Goal: Task Accomplishment & Management: Manage account settings

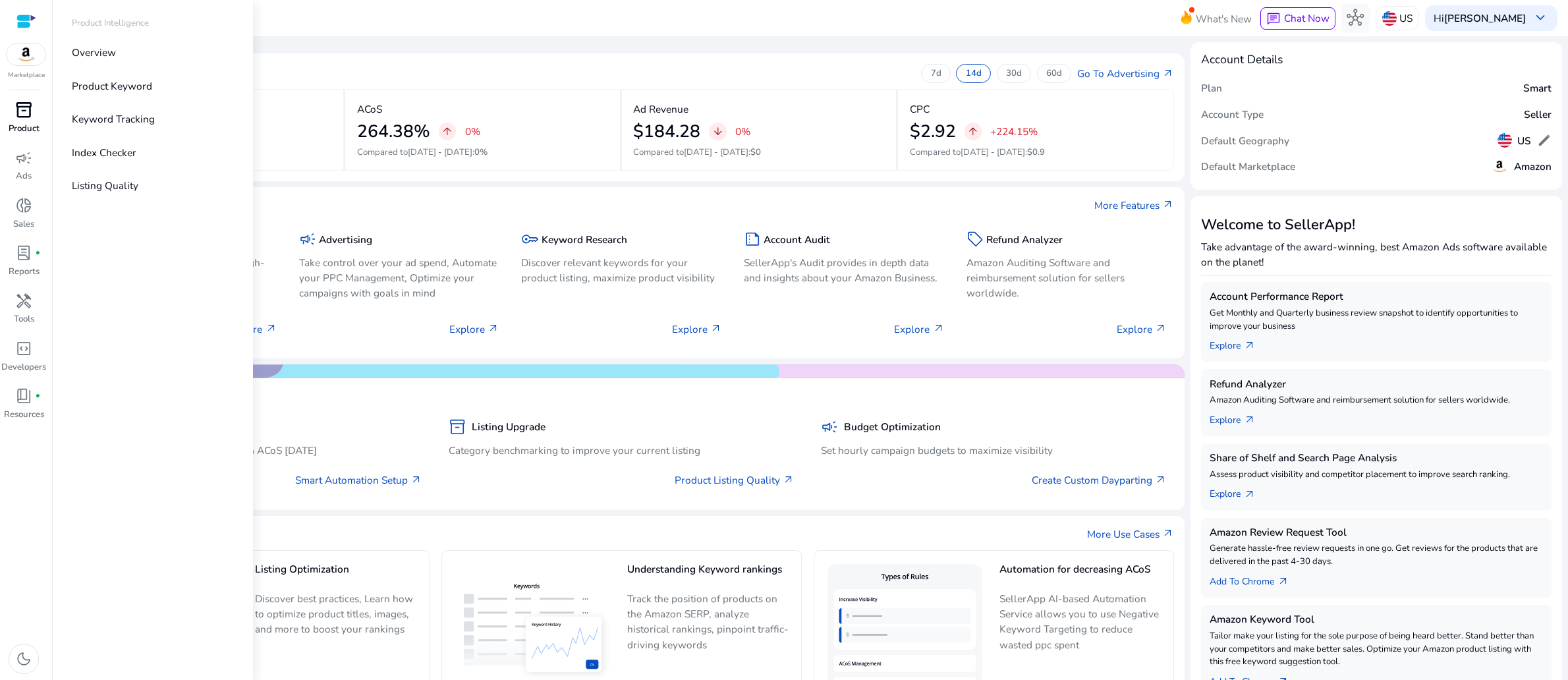
click at [17, 119] on span "inventory_2" at bounding box center [23, 110] width 17 height 17
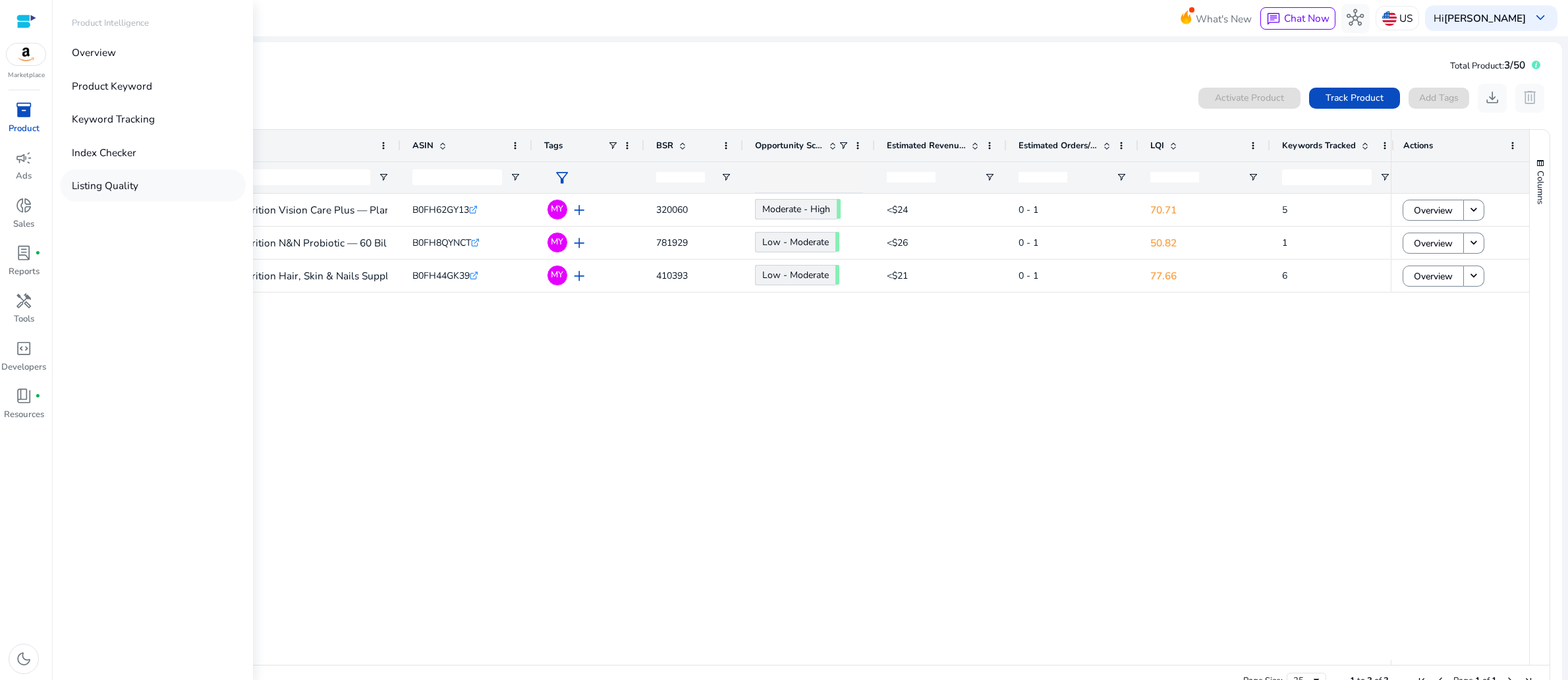
click at [138, 193] on p "Listing Quality" at bounding box center [105, 185] width 66 height 15
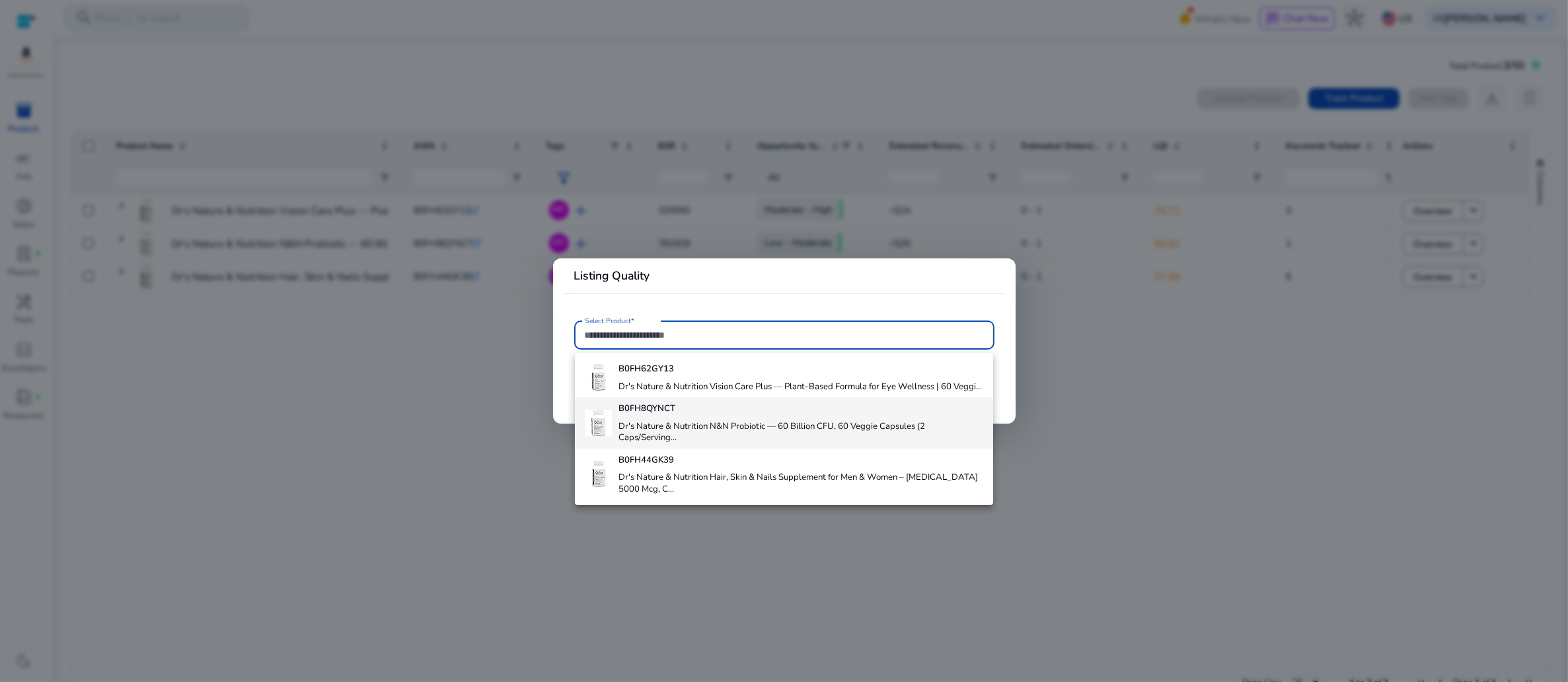
click at [721, 444] on h4 "Dr's Nature & Nutrition N&N Probiotic — 60 Billion CFU, 60 Veggie Capsules (2 C…" at bounding box center [800, 433] width 364 height 24
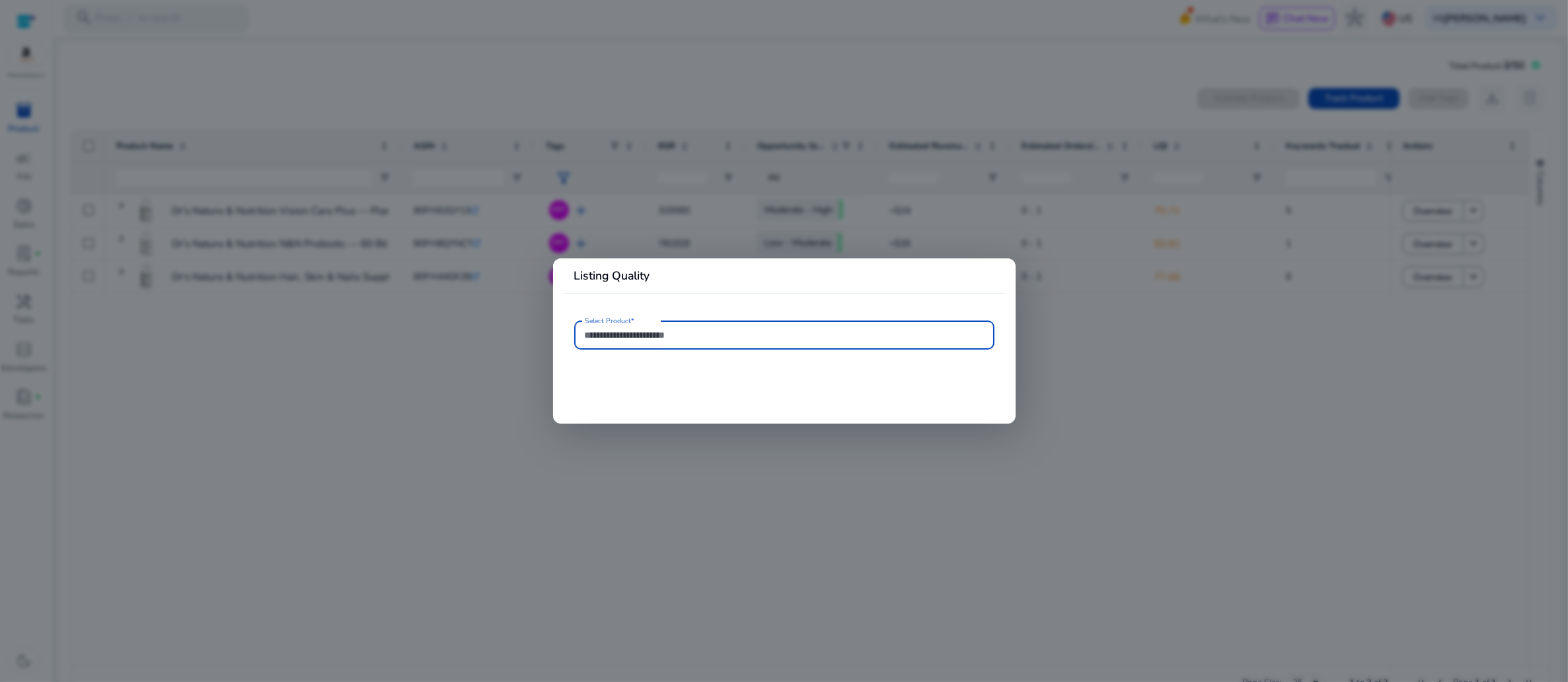
type input "**********"
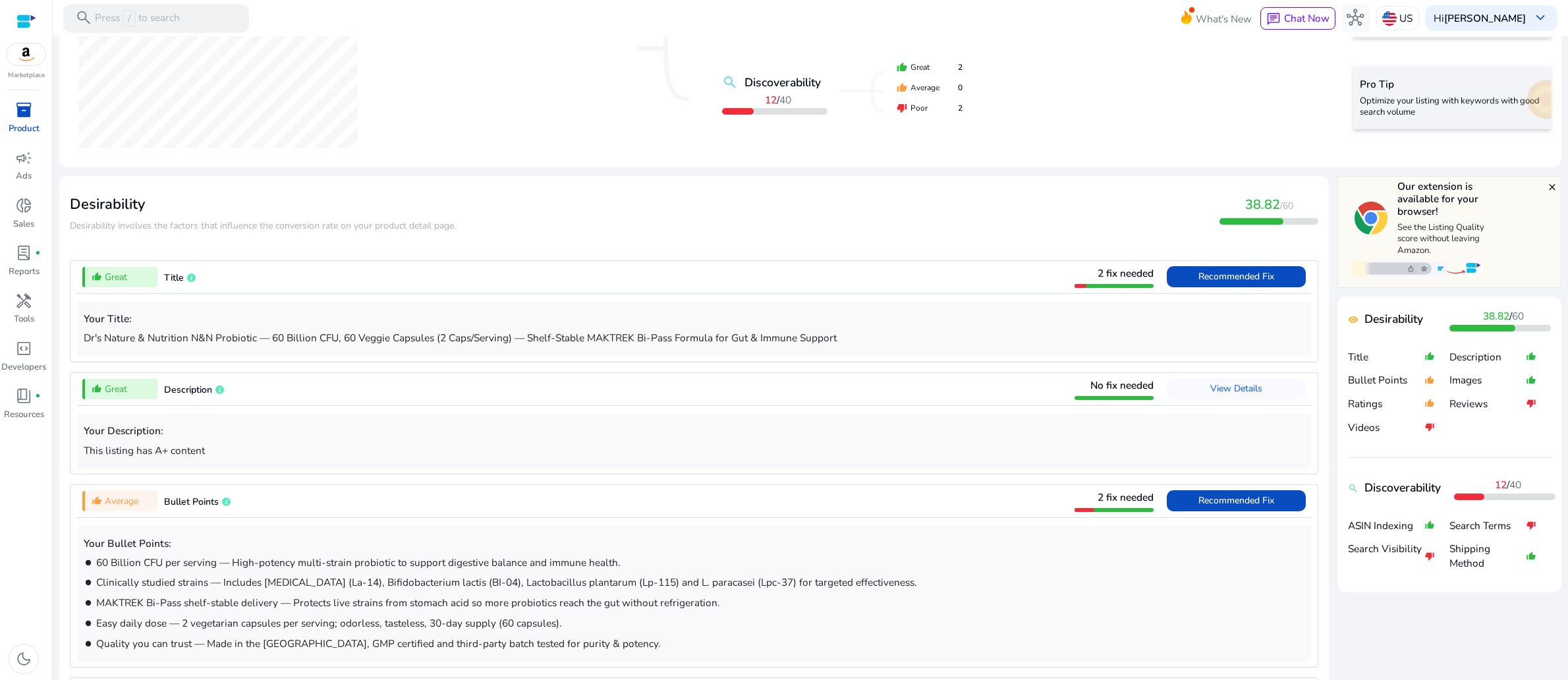
scroll to position [359, 0]
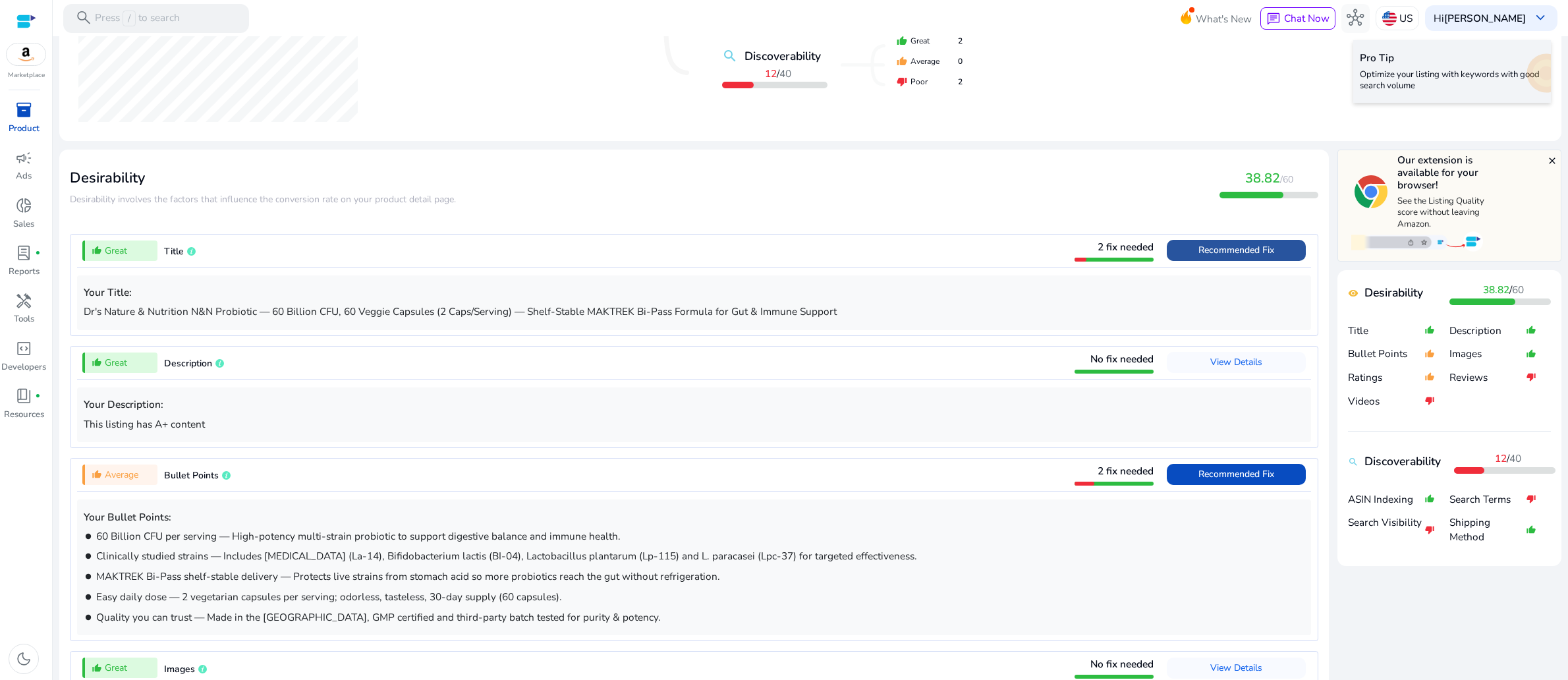
click at [1199, 256] on span "Recommended Fix" at bounding box center [1236, 250] width 75 height 13
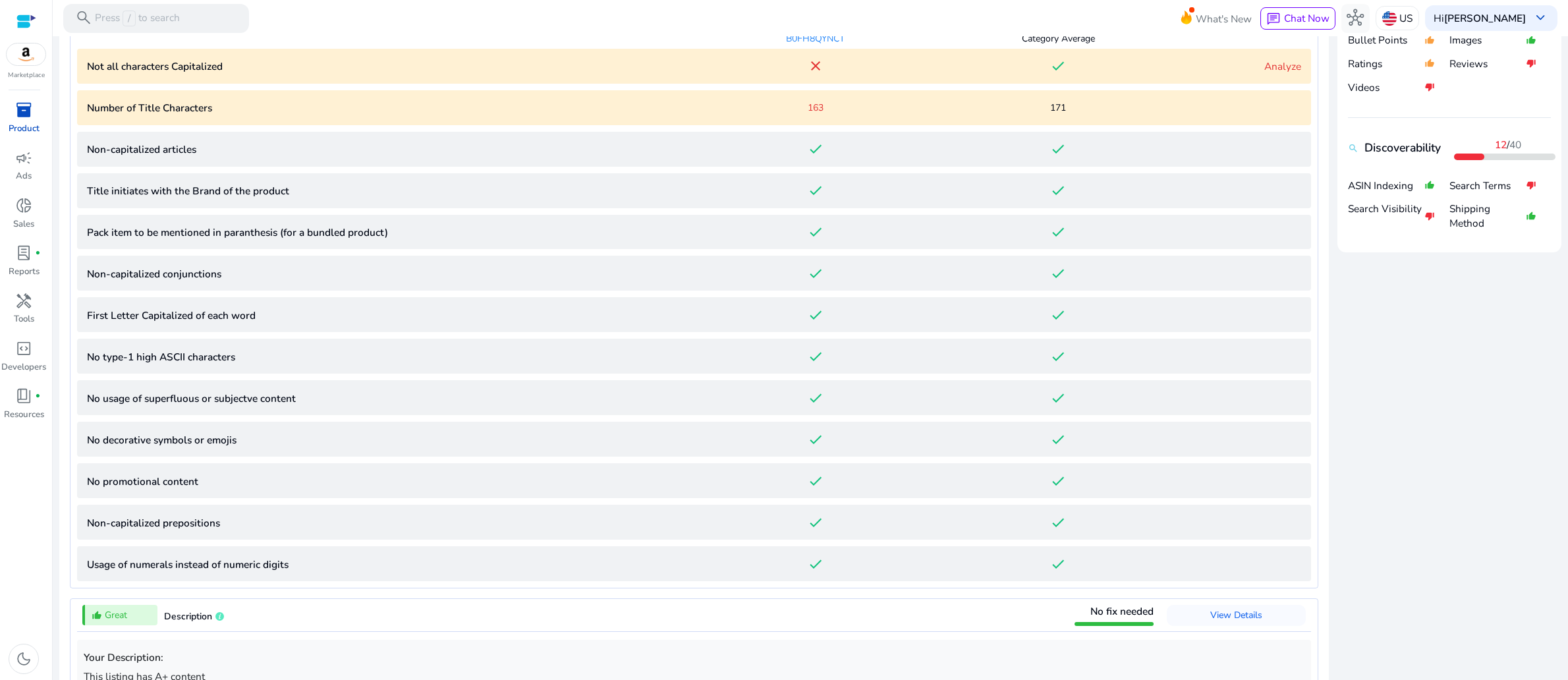
scroll to position [679, 0]
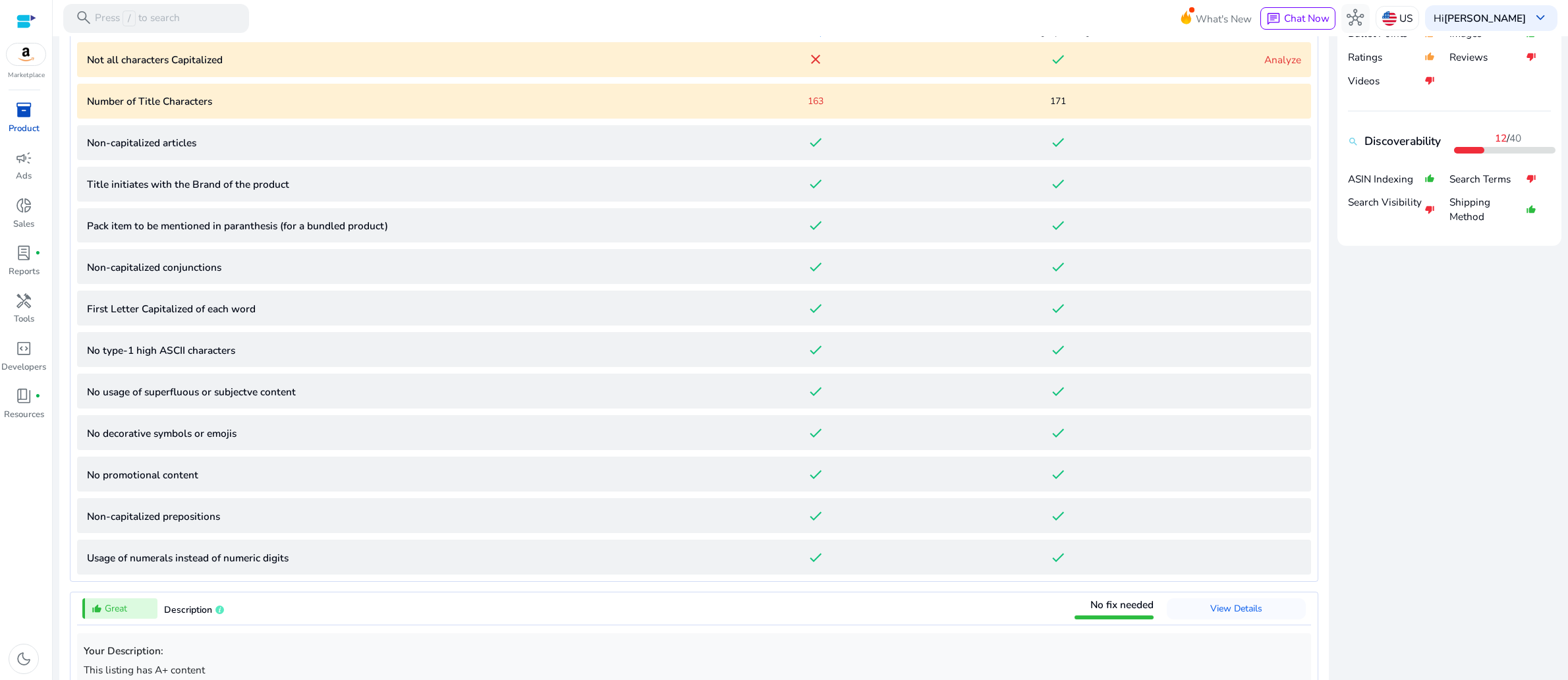
click at [1265, 66] on link "Analyze" at bounding box center [1283, 59] width 37 height 14
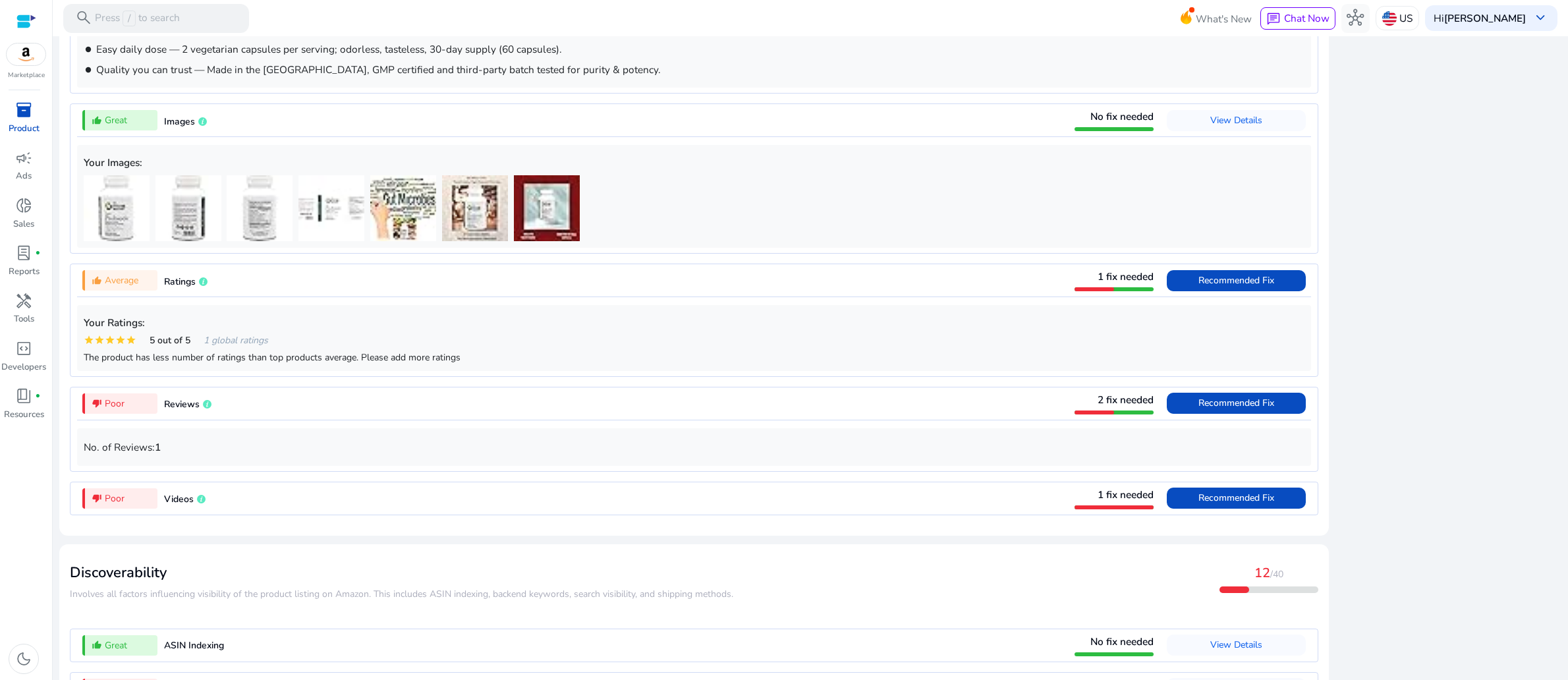
scroll to position [1684, 0]
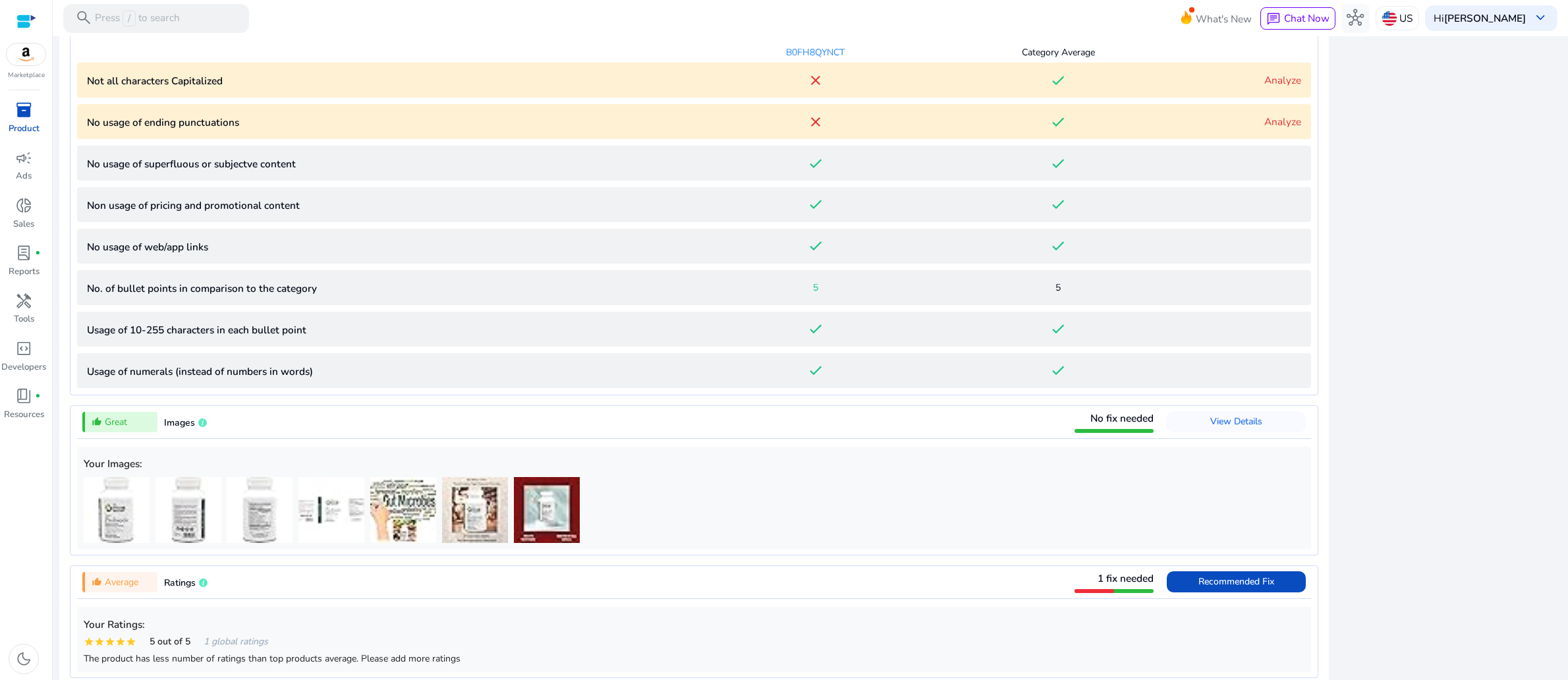
scroll to position [959, 0]
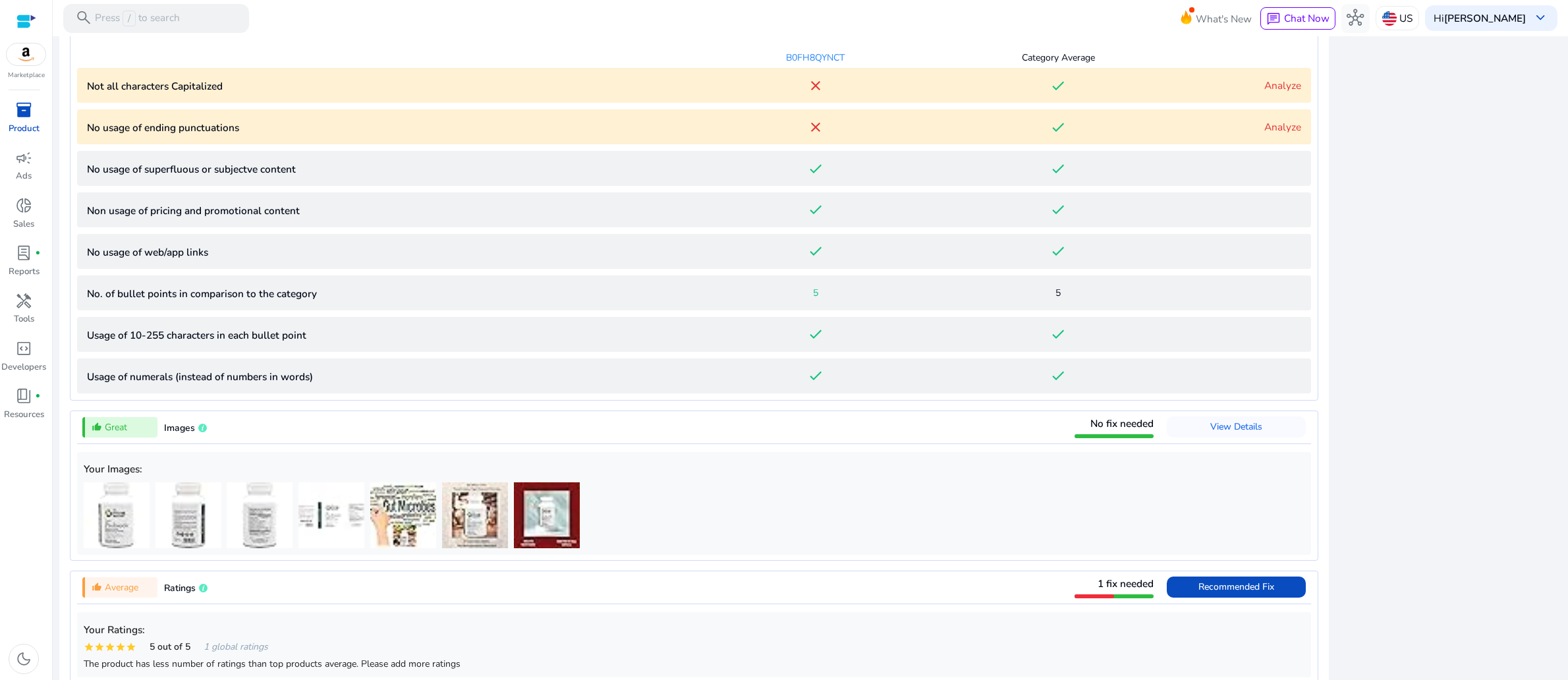
click at [1265, 92] on link "Analyze" at bounding box center [1283, 85] width 37 height 14
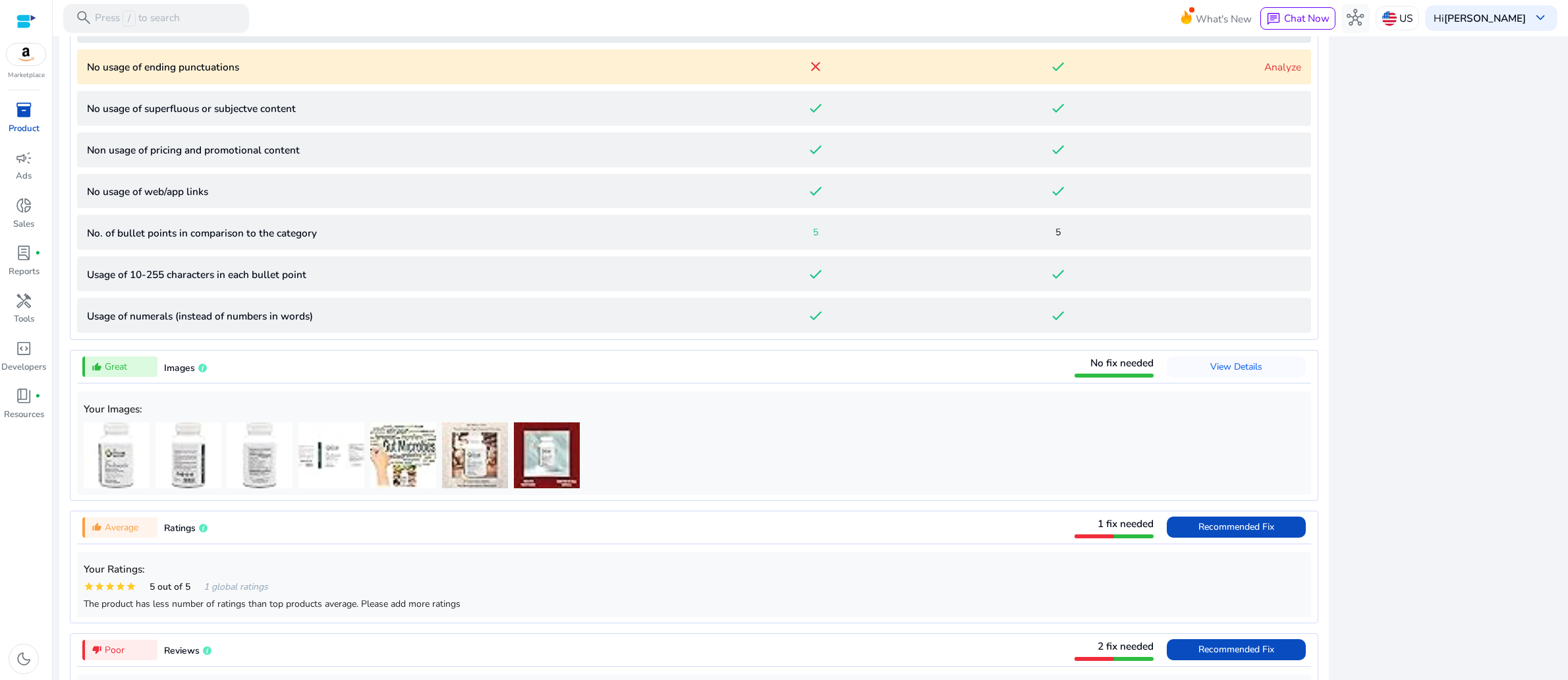
scroll to position [1408, 0]
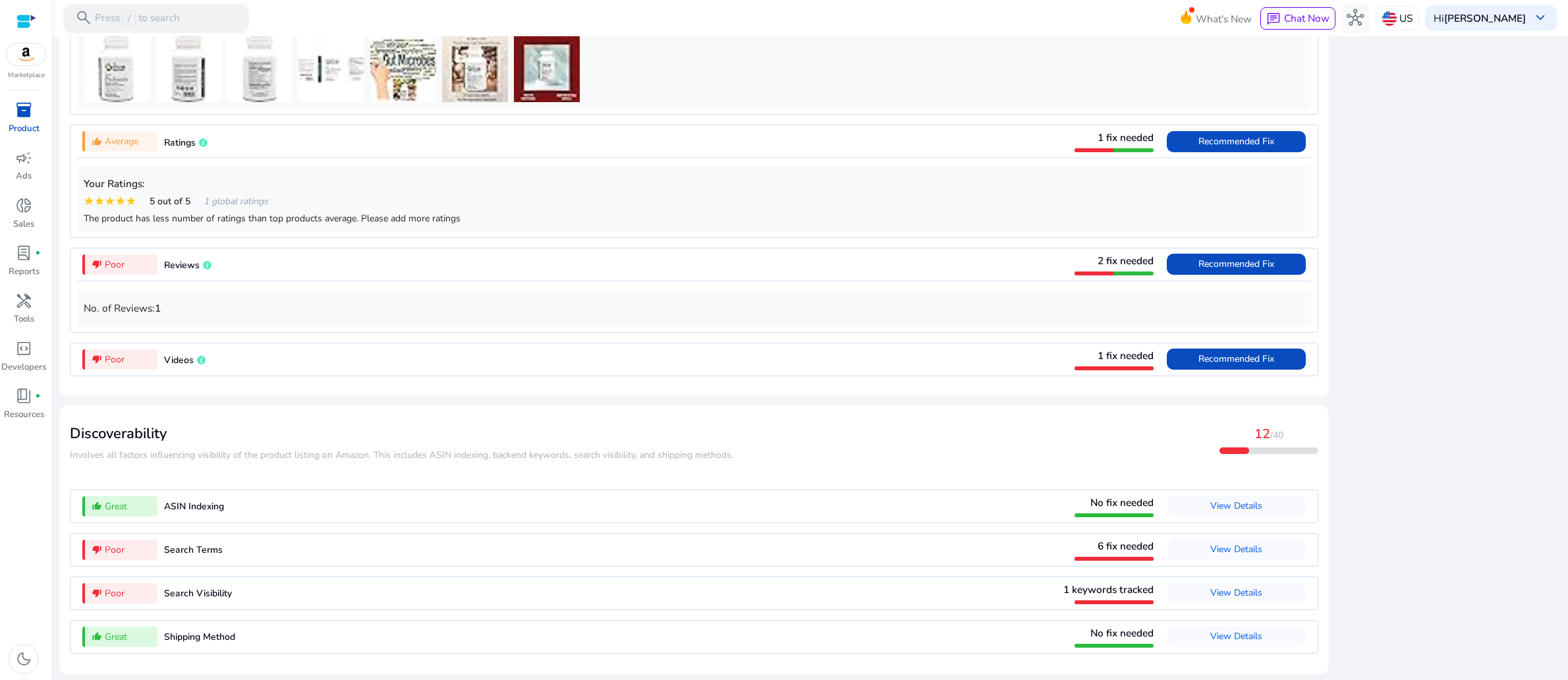
scroll to position [2735, 0]
click at [1210, 543] on span "View Details" at bounding box center [1236, 549] width 52 height 13
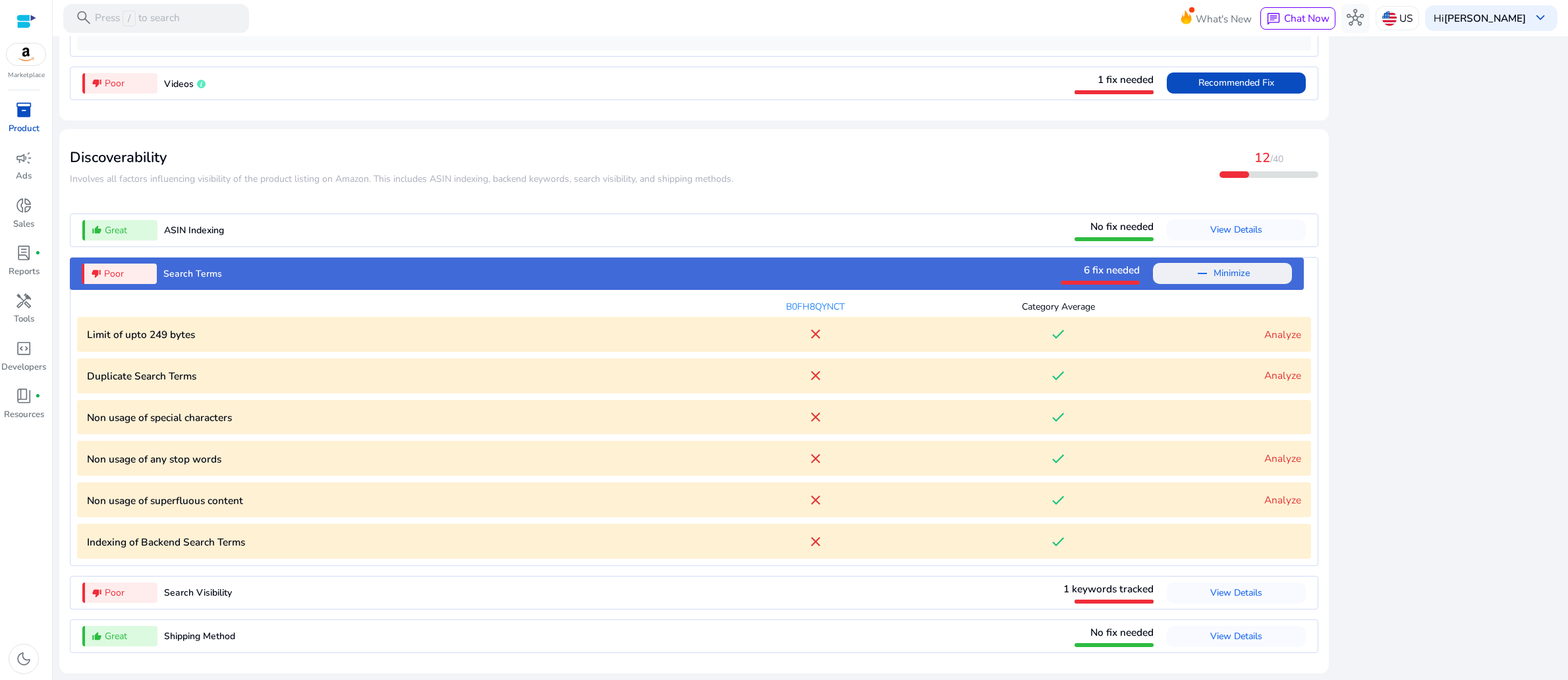
scroll to position [1754, 0]
click at [1215, 586] on span "View Details" at bounding box center [1236, 592] width 52 height 13
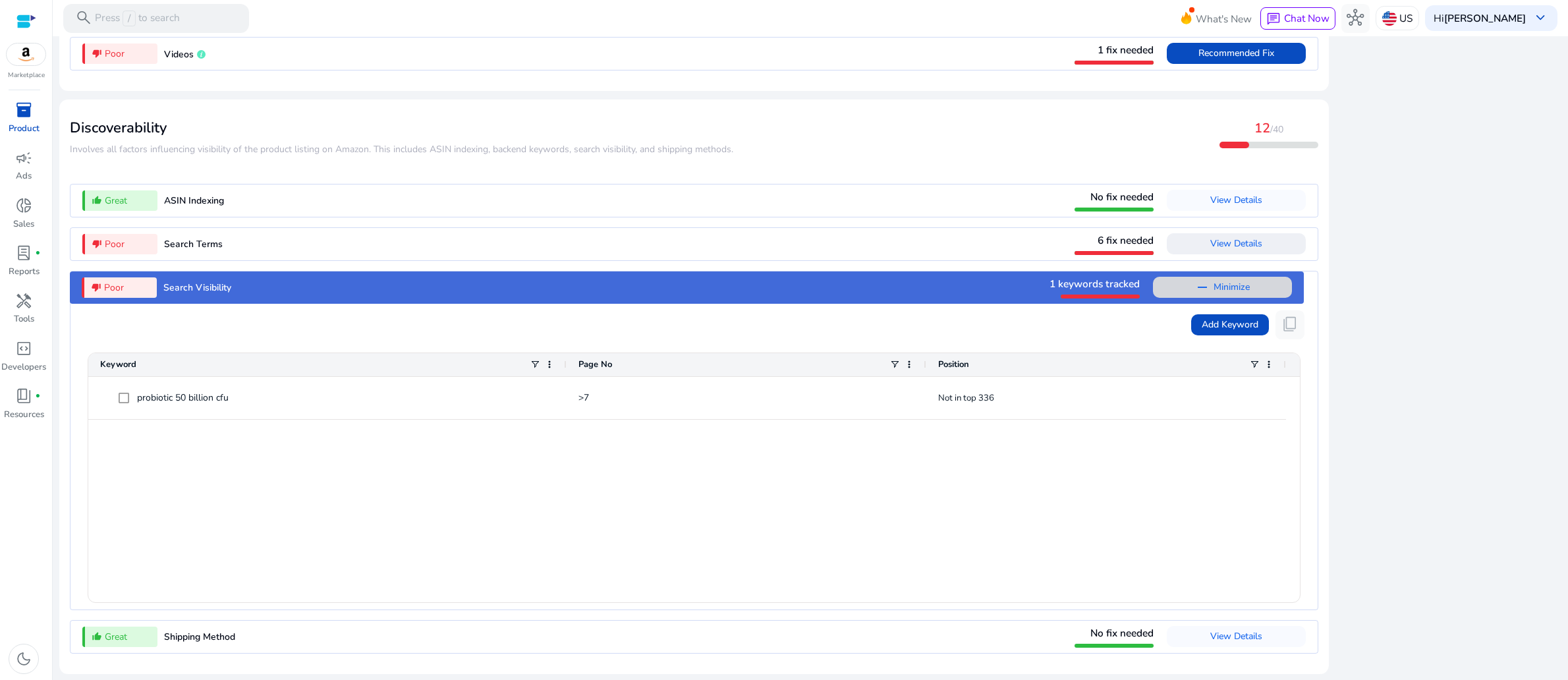
scroll to position [1725, 0]
click at [1203, 317] on span "Add Keyword" at bounding box center [1230, 324] width 57 height 14
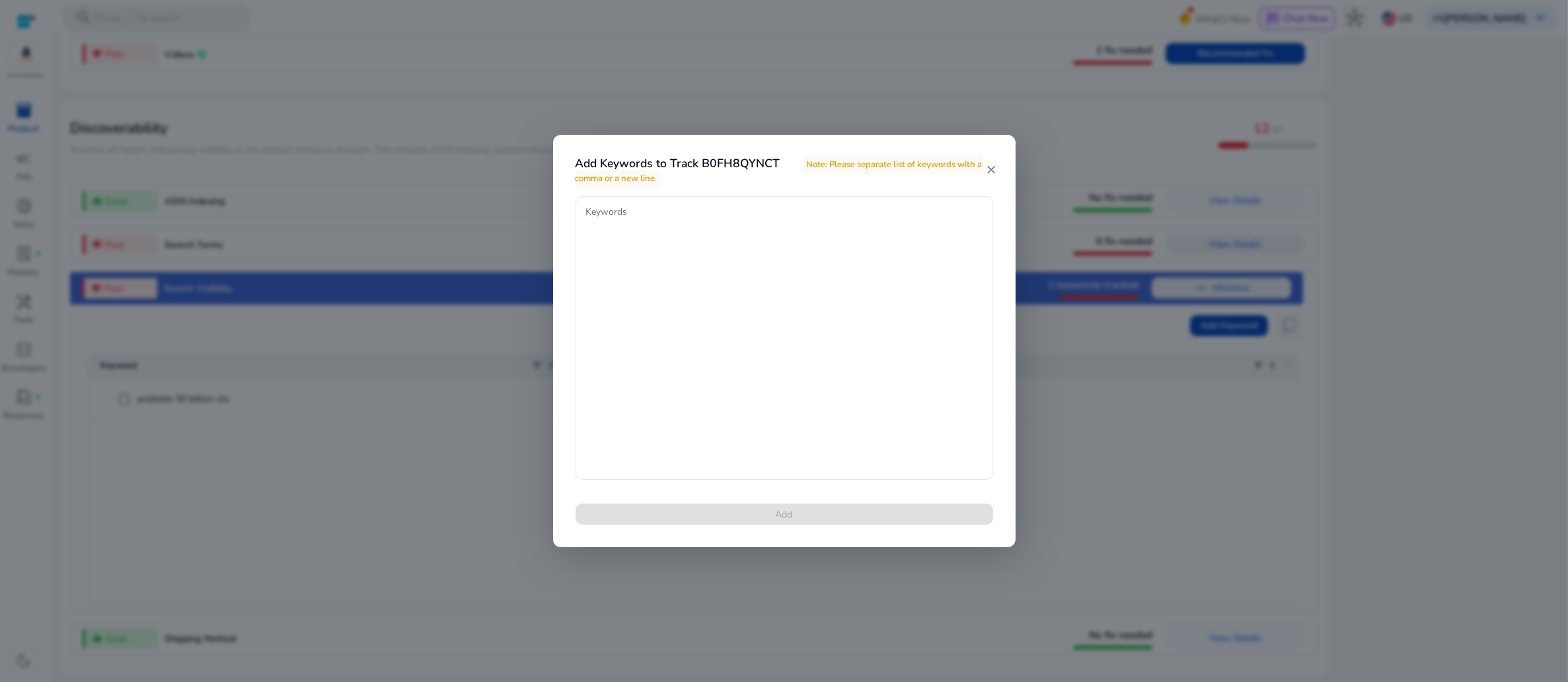
click at [991, 163] on mat-icon "close" at bounding box center [991, 170] width 11 height 13
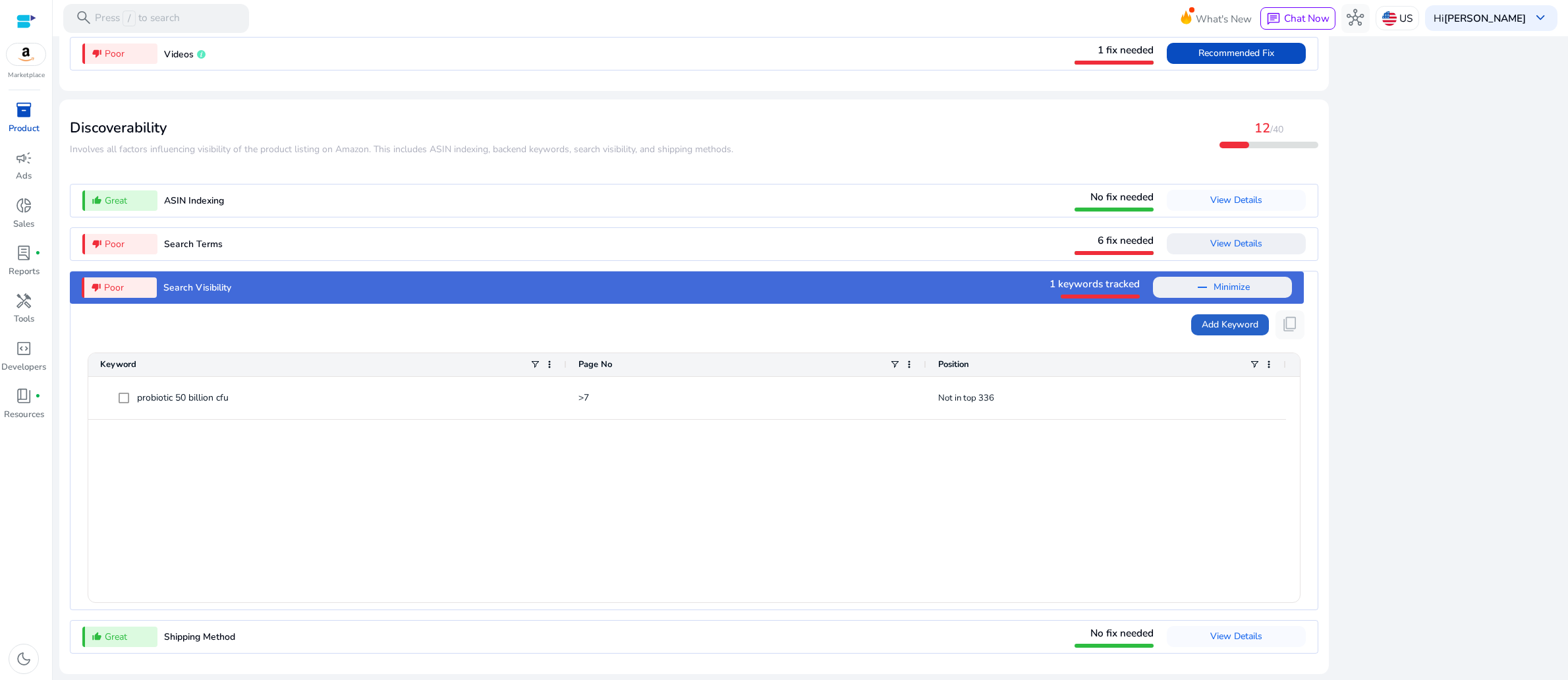
click at [663, 497] on div "probiotic 50 billion cfu >7 Not in top 336" at bounding box center [694, 489] width 1212 height 225
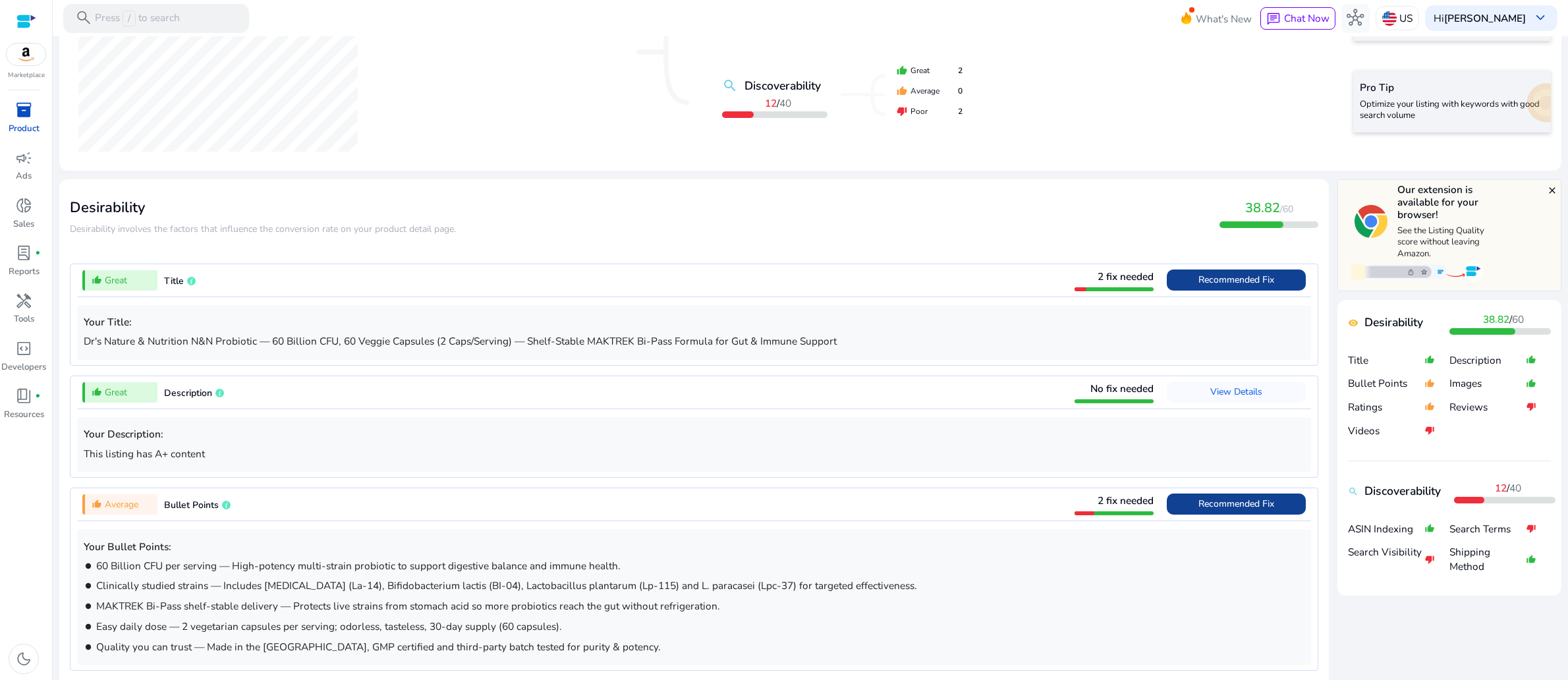
scroll to position [343, 0]
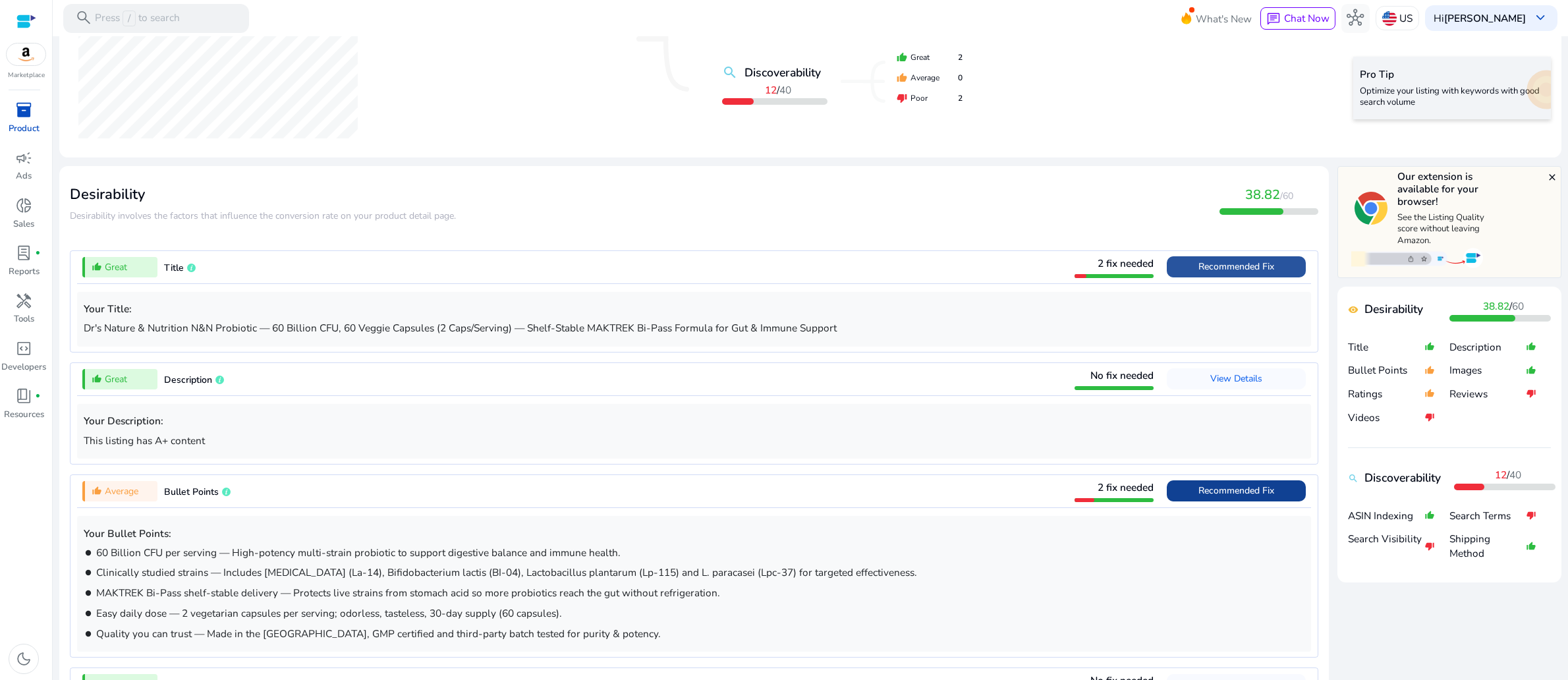
click at [1167, 282] on span at bounding box center [1236, 267] width 139 height 32
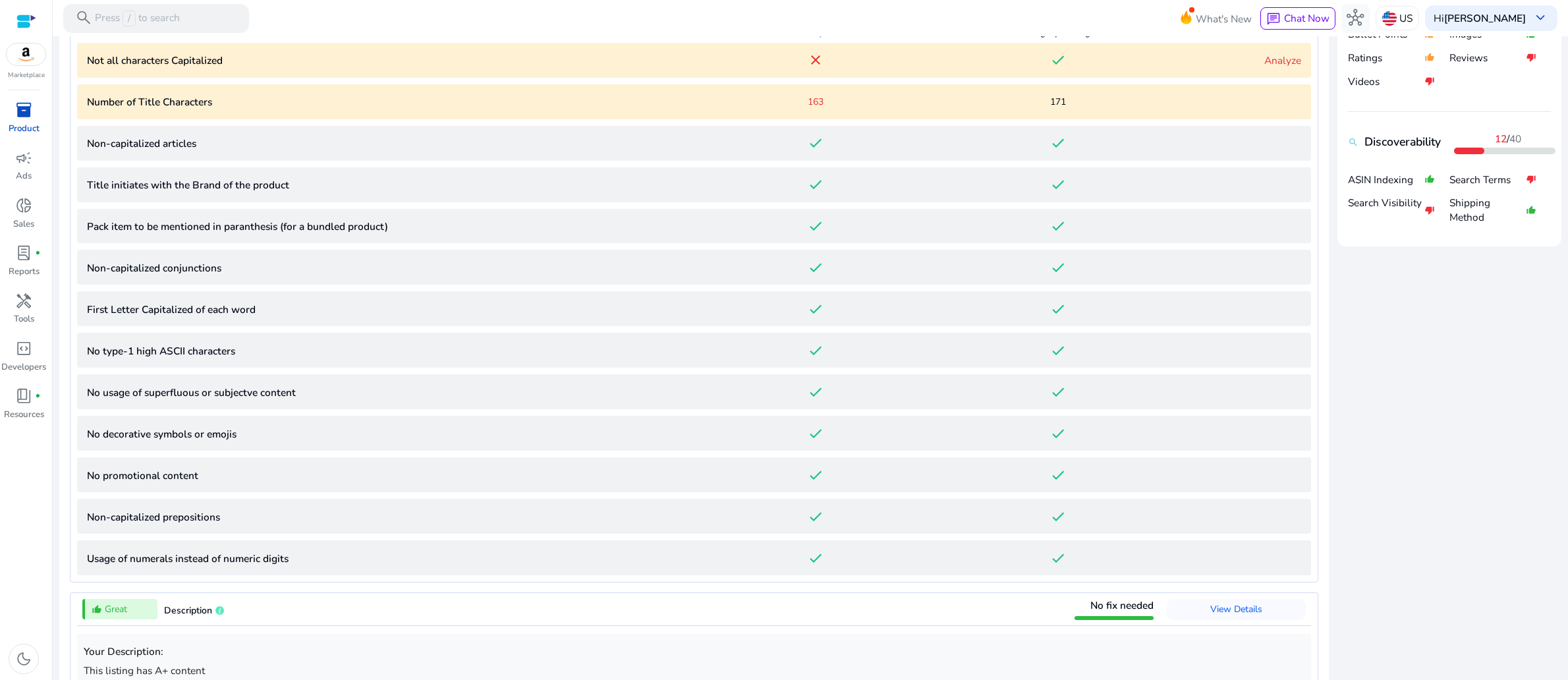
scroll to position [679, 0]
click at [1265, 66] on link "Analyze" at bounding box center [1283, 59] width 37 height 14
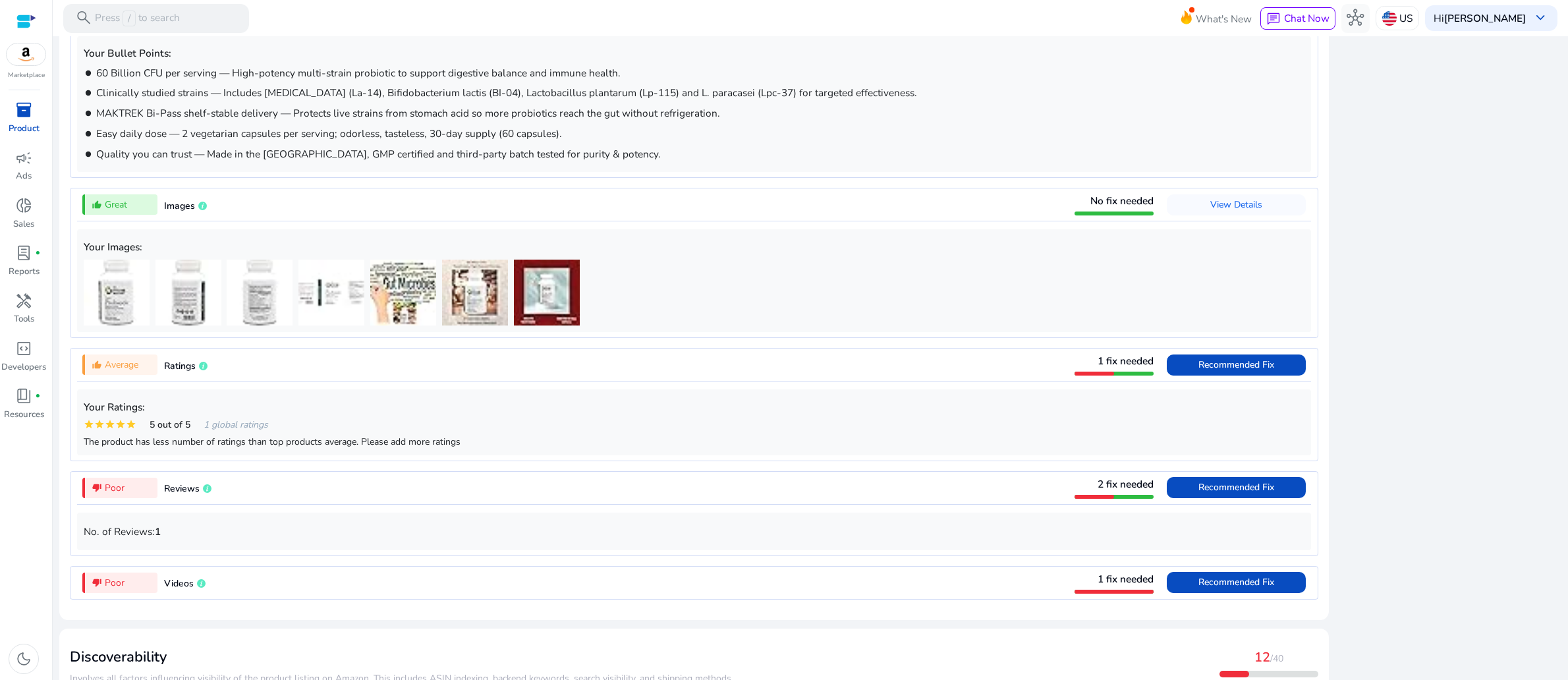
scroll to position [1659, 0]
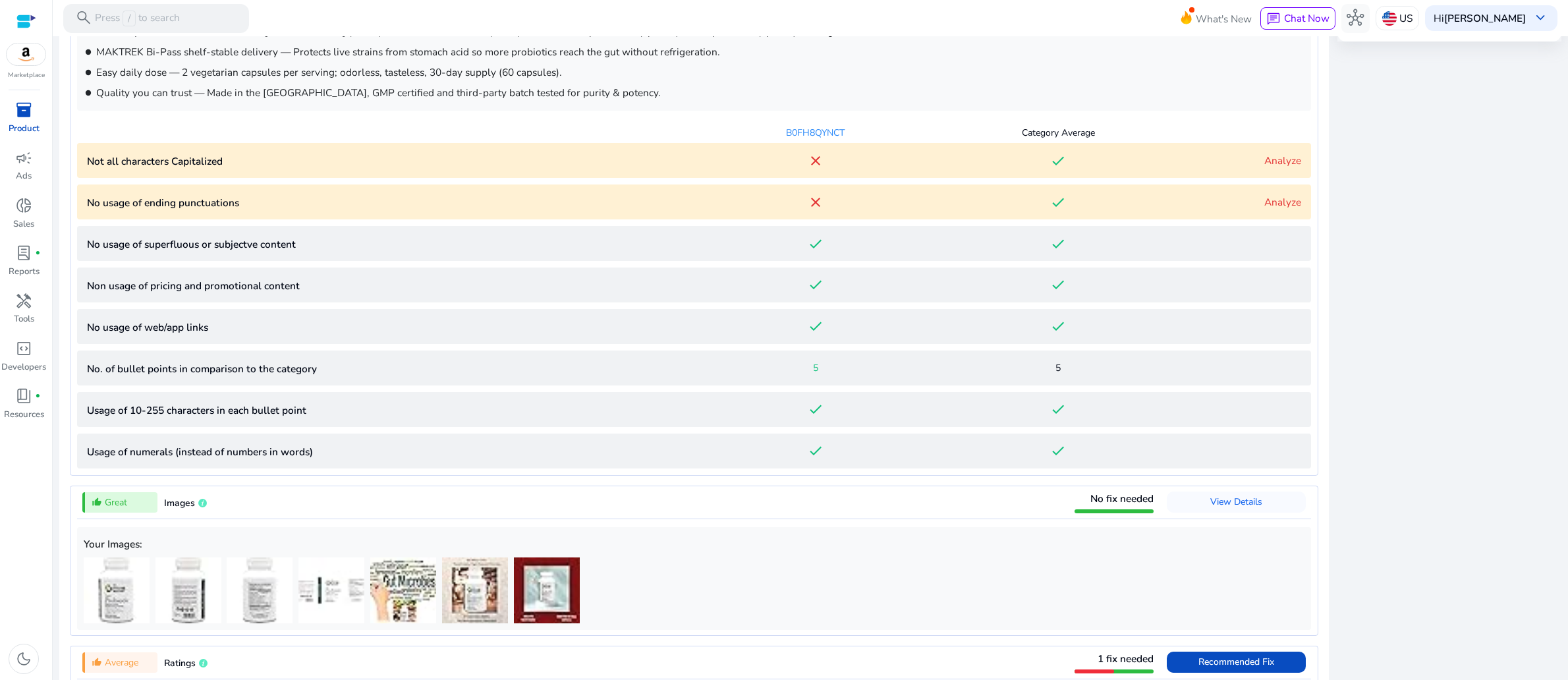
scroll to position [883, 0]
click at [1265, 167] on link "Analyze" at bounding box center [1283, 160] width 37 height 14
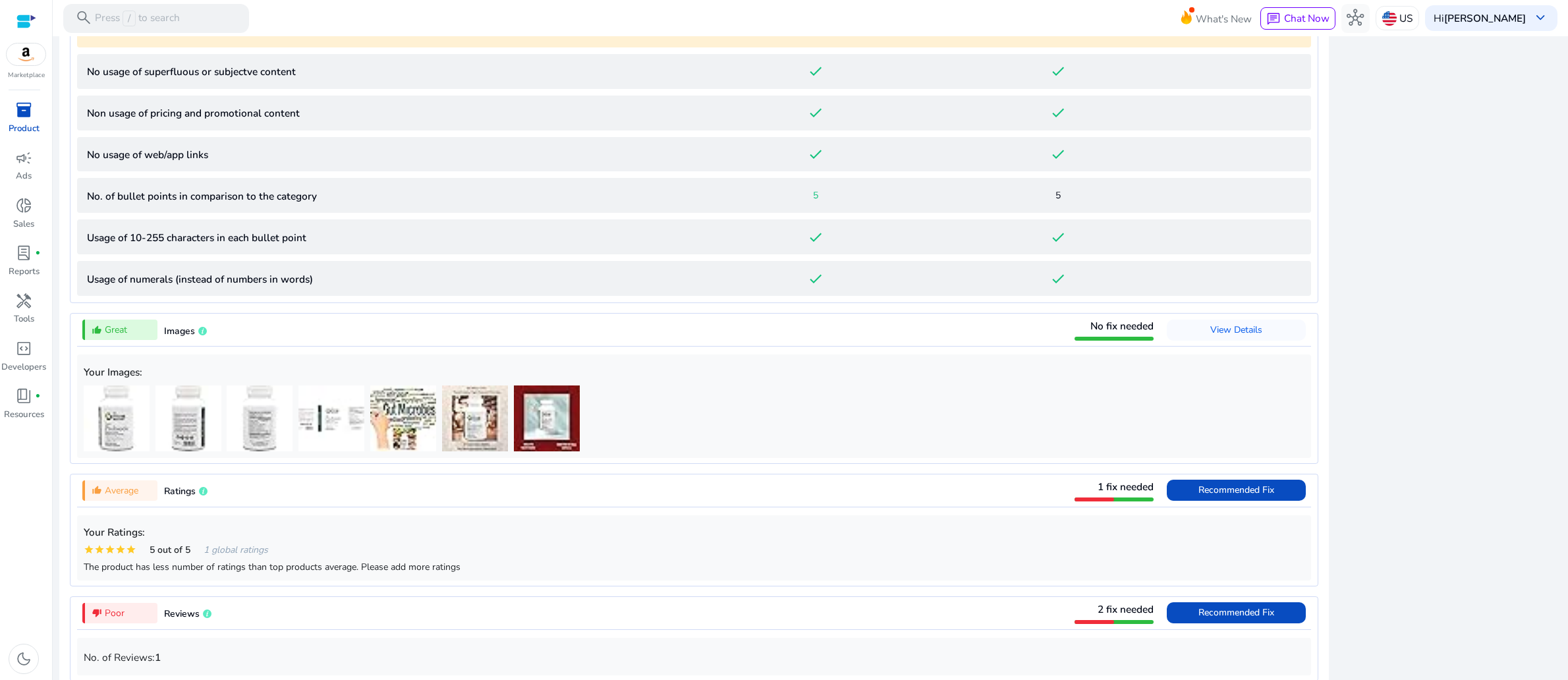
scroll to position [1388, 0]
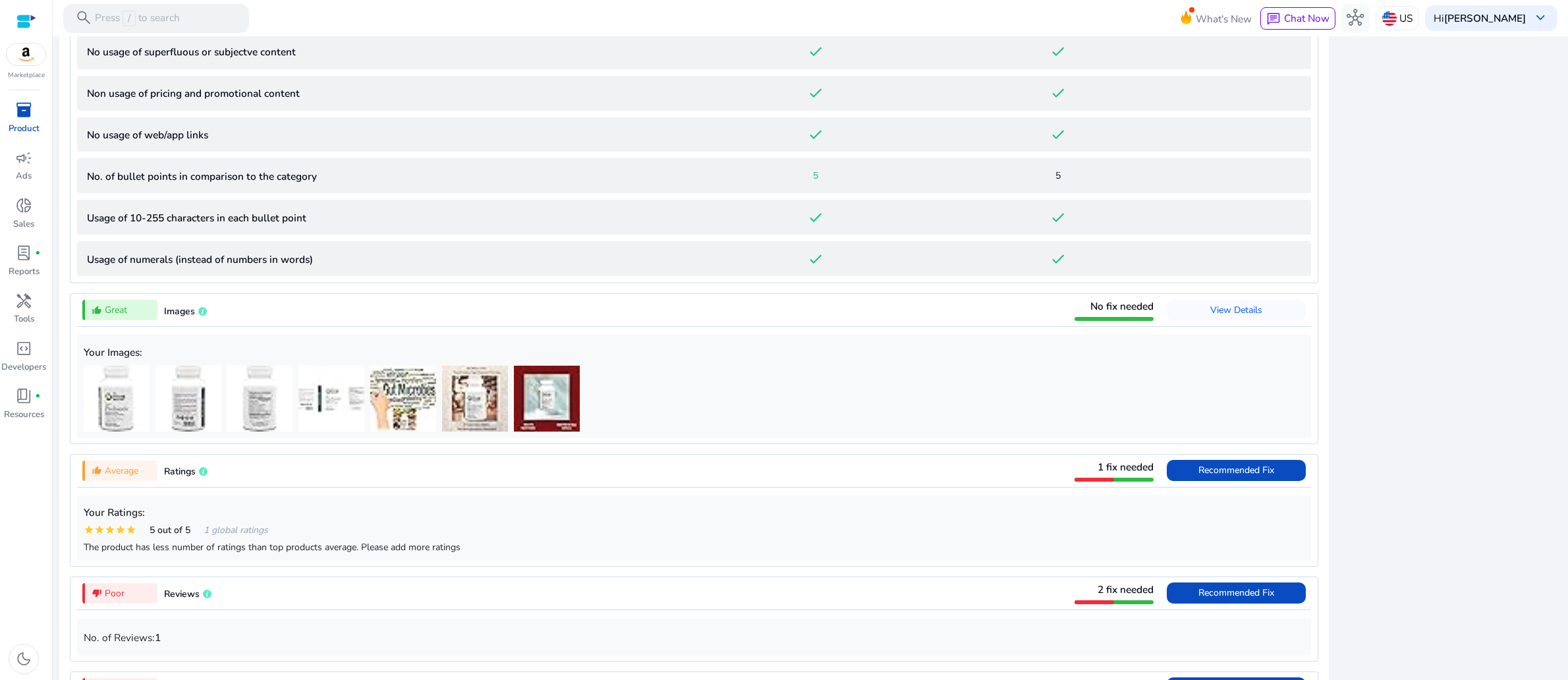
click at [1265, 17] on link "Analyze" at bounding box center [1283, 10] width 37 height 14
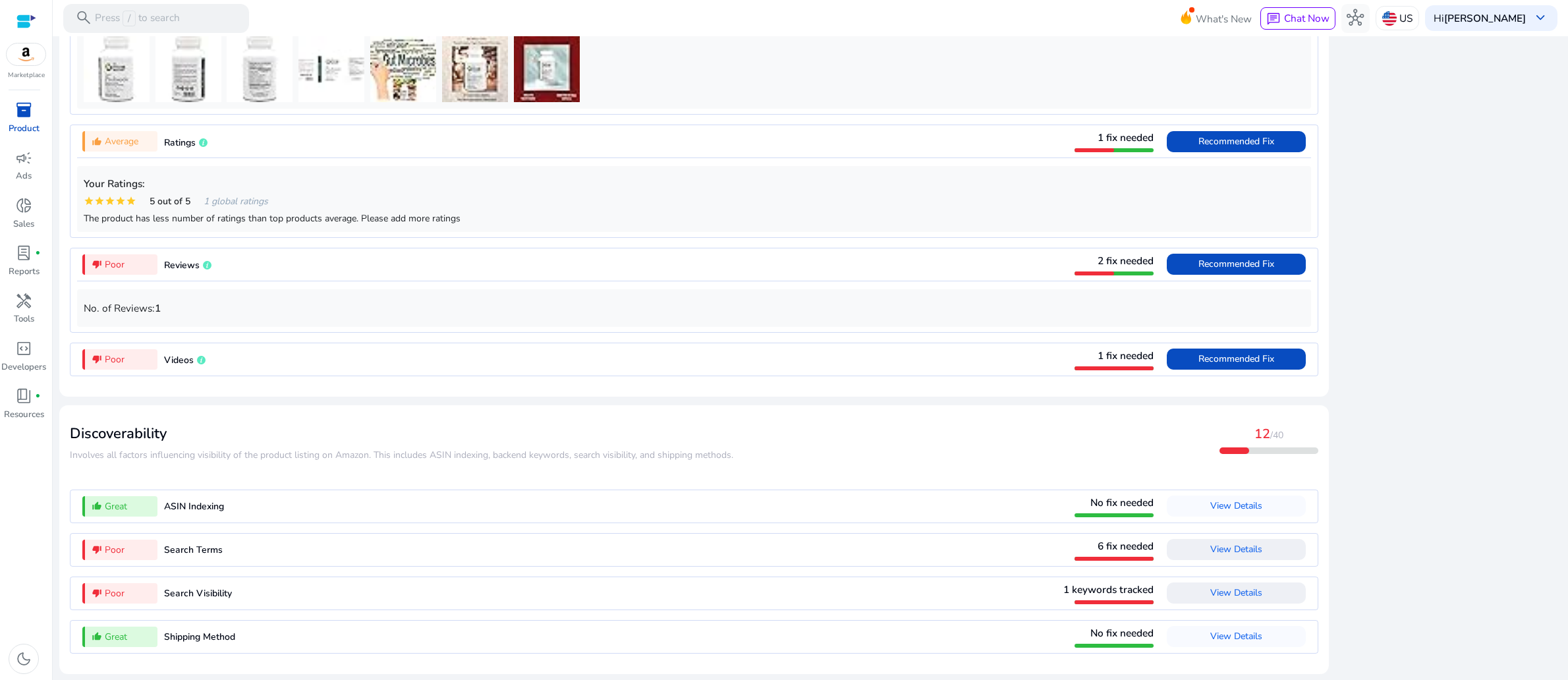
scroll to position [2679, 0]
click at [1199, 353] on span "Recommended Fix" at bounding box center [1236, 358] width 75 height 13
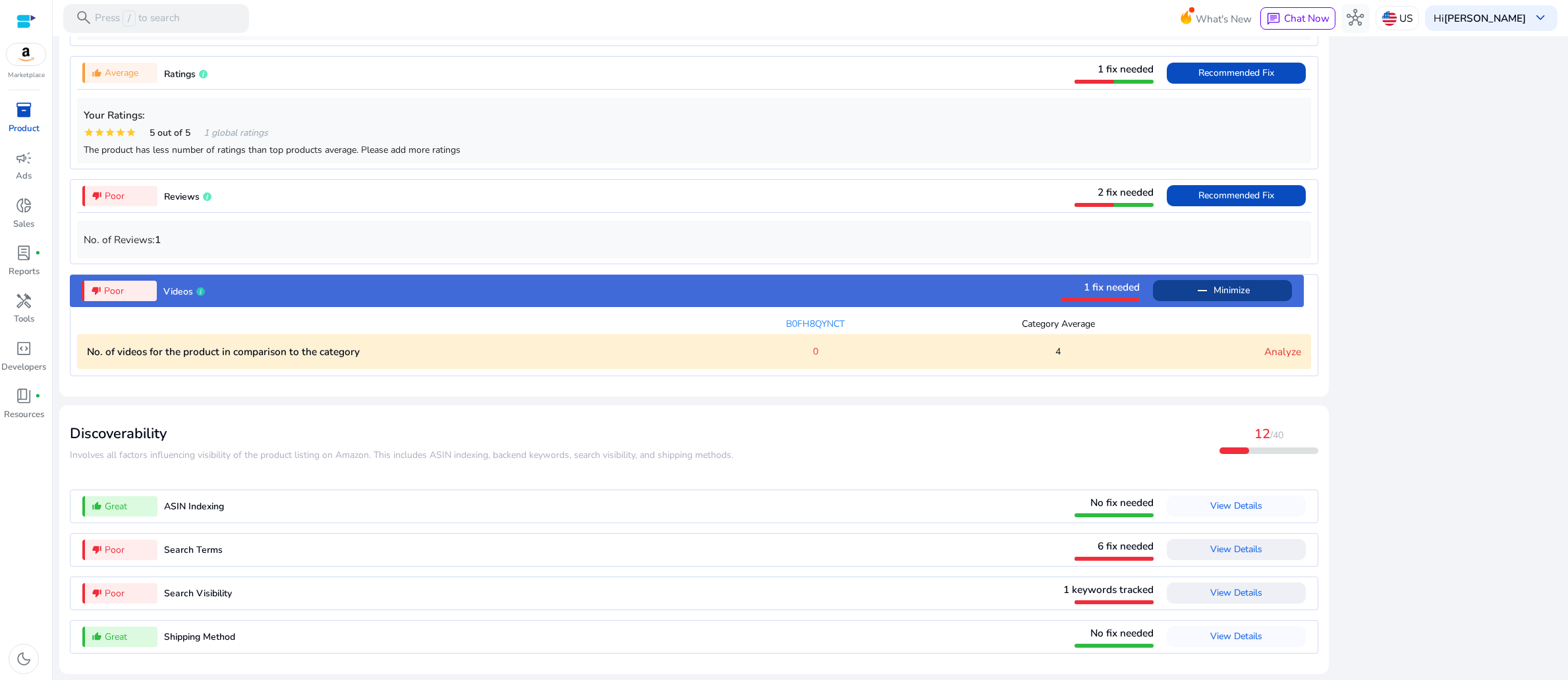
scroll to position [1486, 0]
click at [1098, 538] on span "6 fix needed" at bounding box center [1126, 545] width 56 height 14
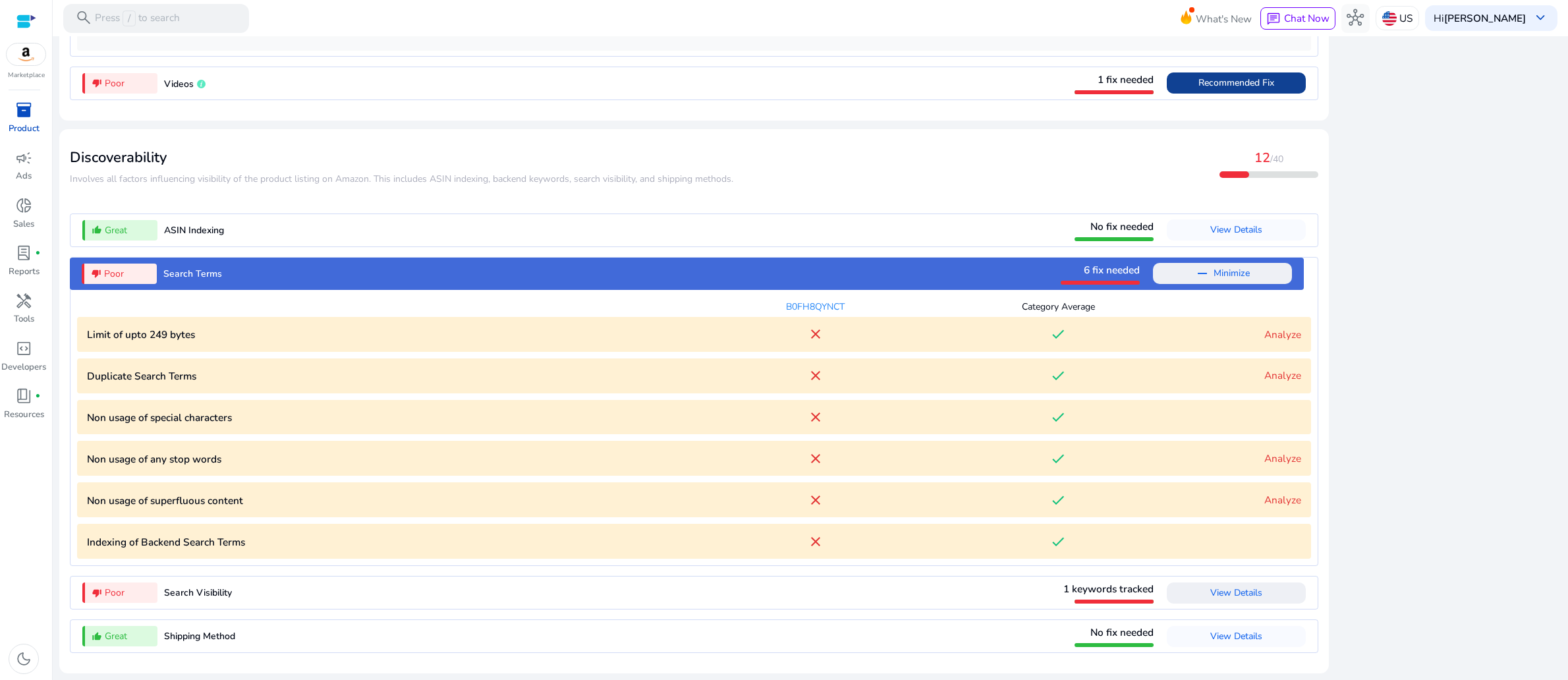
scroll to position [1754, 0]
click at [1064, 582] on span "1 keywords tracked" at bounding box center [1109, 589] width 90 height 14
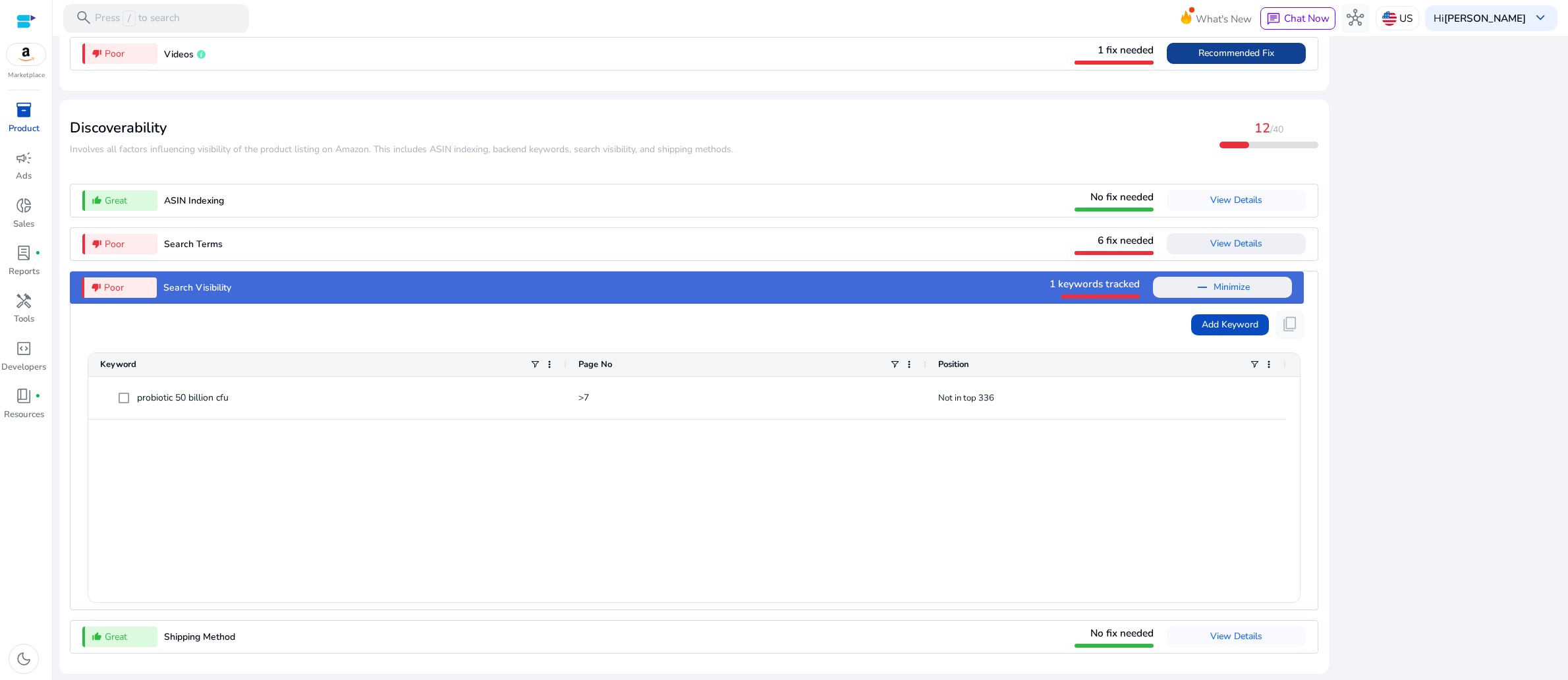
scroll to position [1725, 0]
click at [1050, 276] on span "1 keywords tracked" at bounding box center [1095, 283] width 90 height 14
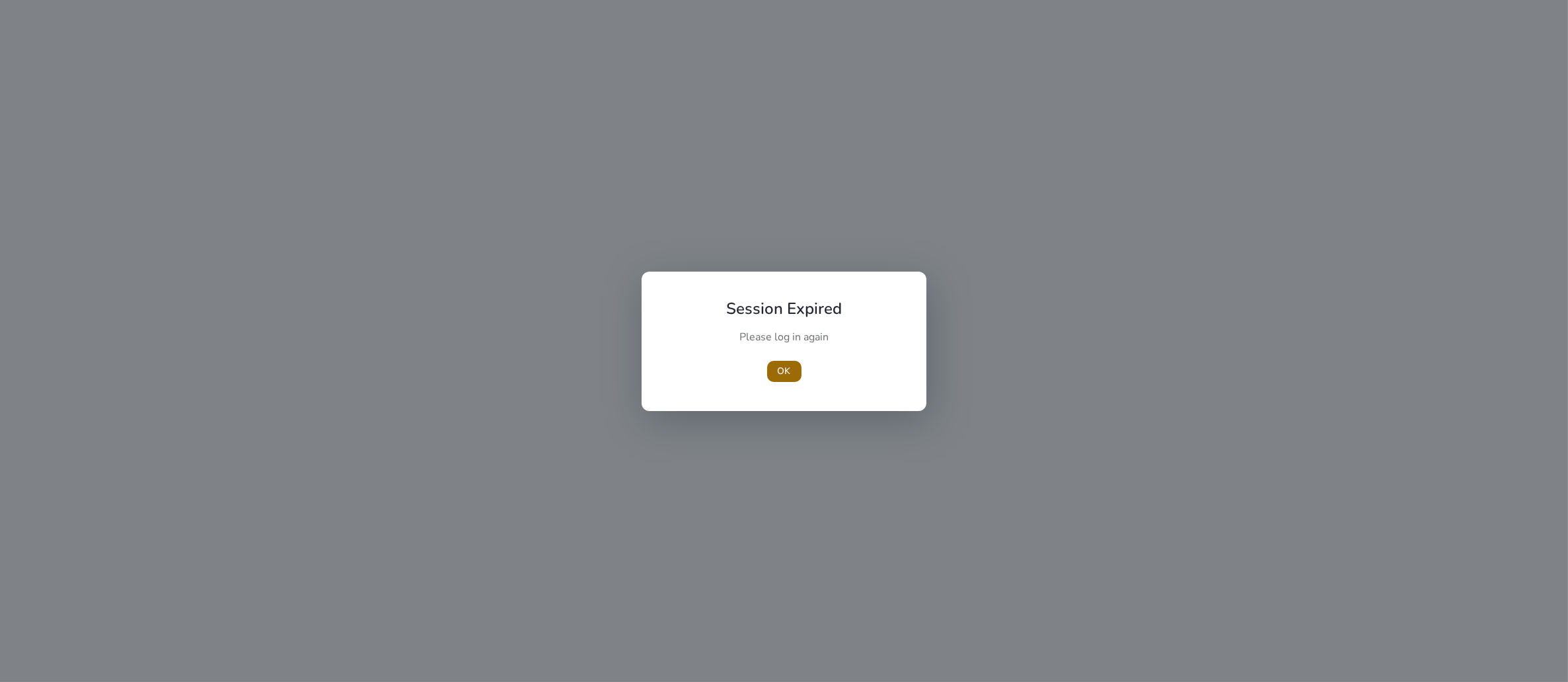
click at [780, 373] on span "OK" at bounding box center [784, 370] width 13 height 14
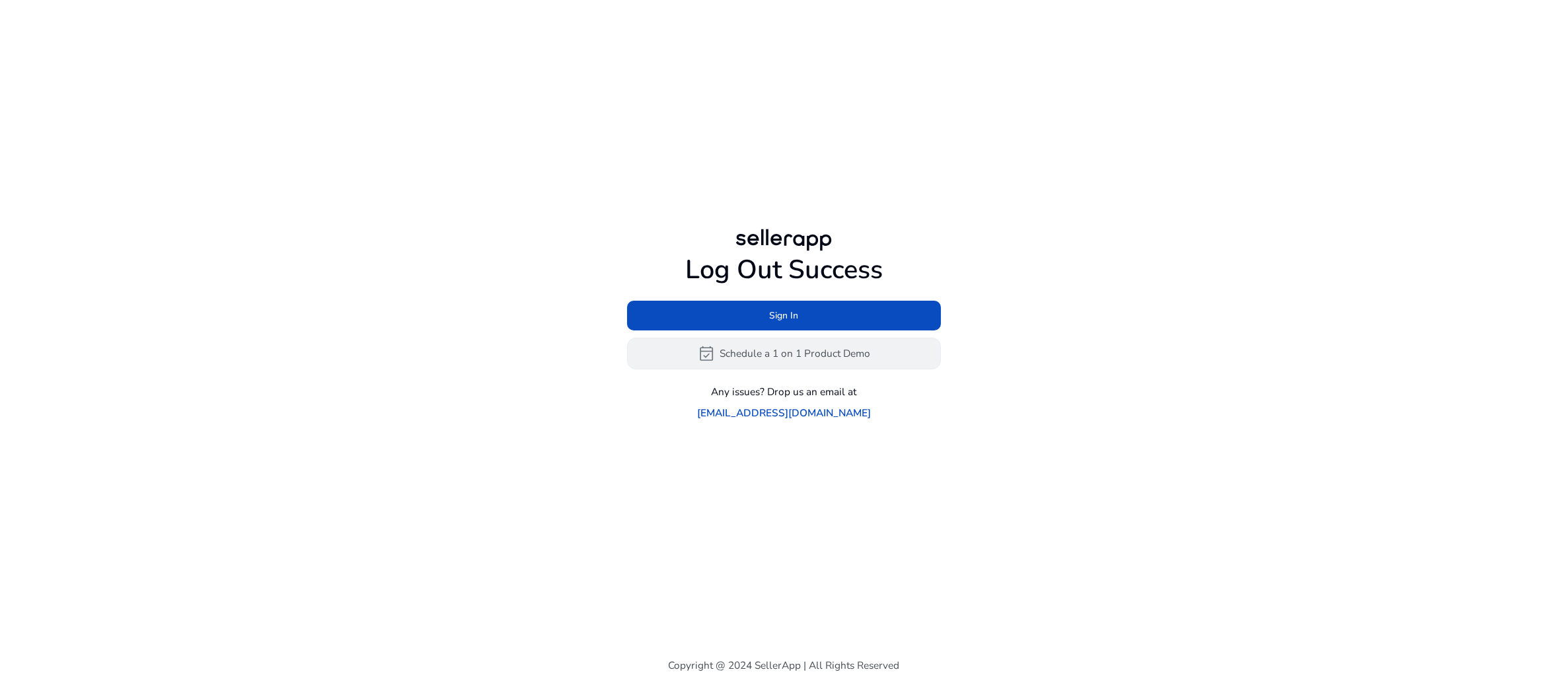
click at [698, 362] on span "event_available" at bounding box center [706, 354] width 17 height 17
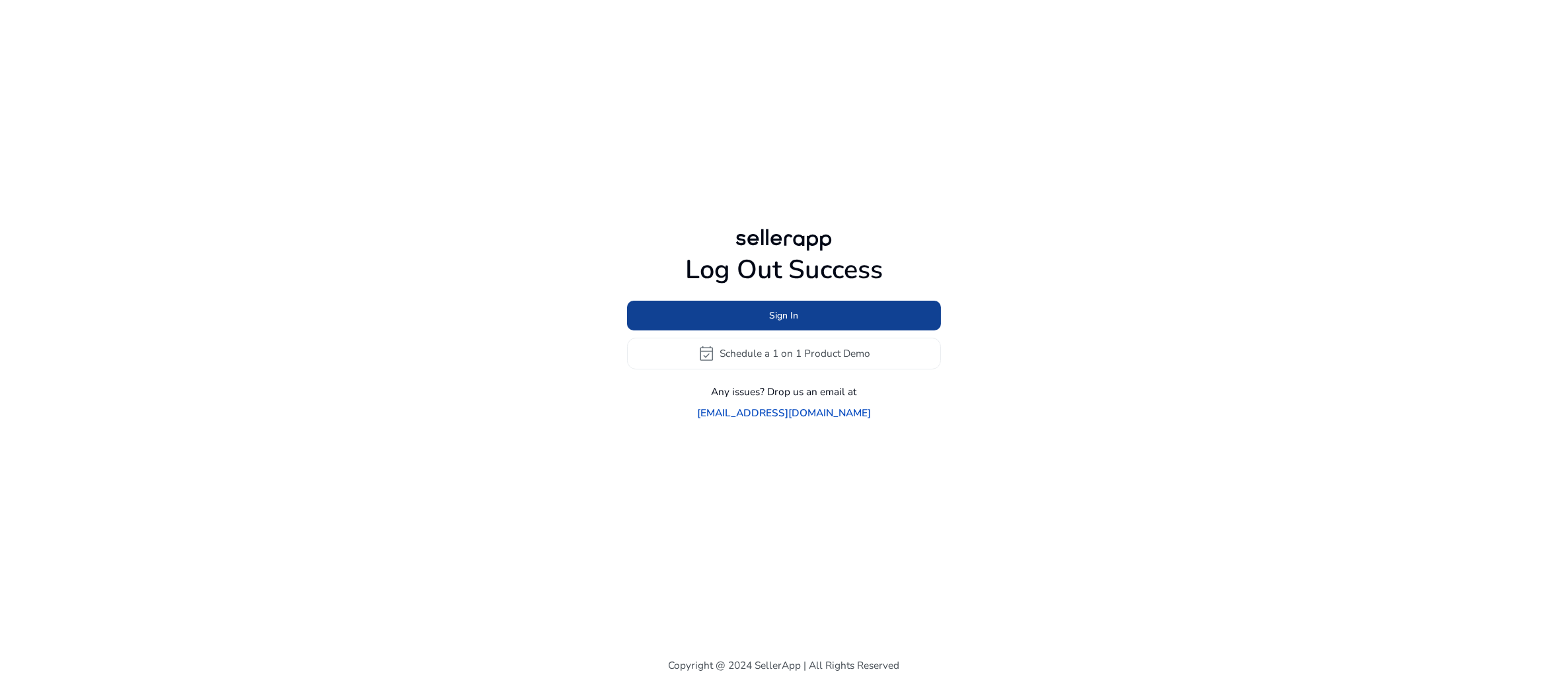
click at [776, 315] on span "Sign In" at bounding box center [784, 315] width 29 height 14
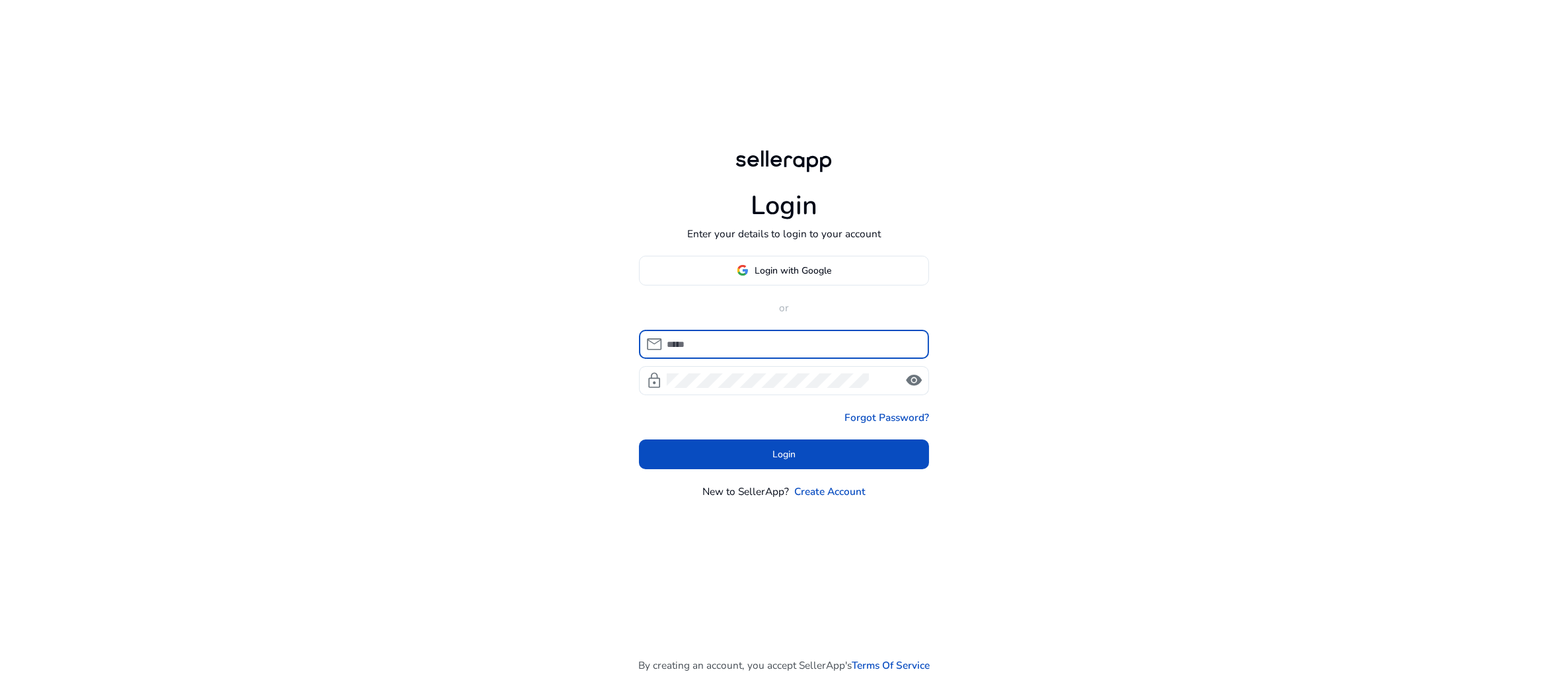
click at [761, 352] on input at bounding box center [793, 344] width 252 height 14
type input "**********"
click at [788, 461] on span "Login" at bounding box center [784, 454] width 24 height 14
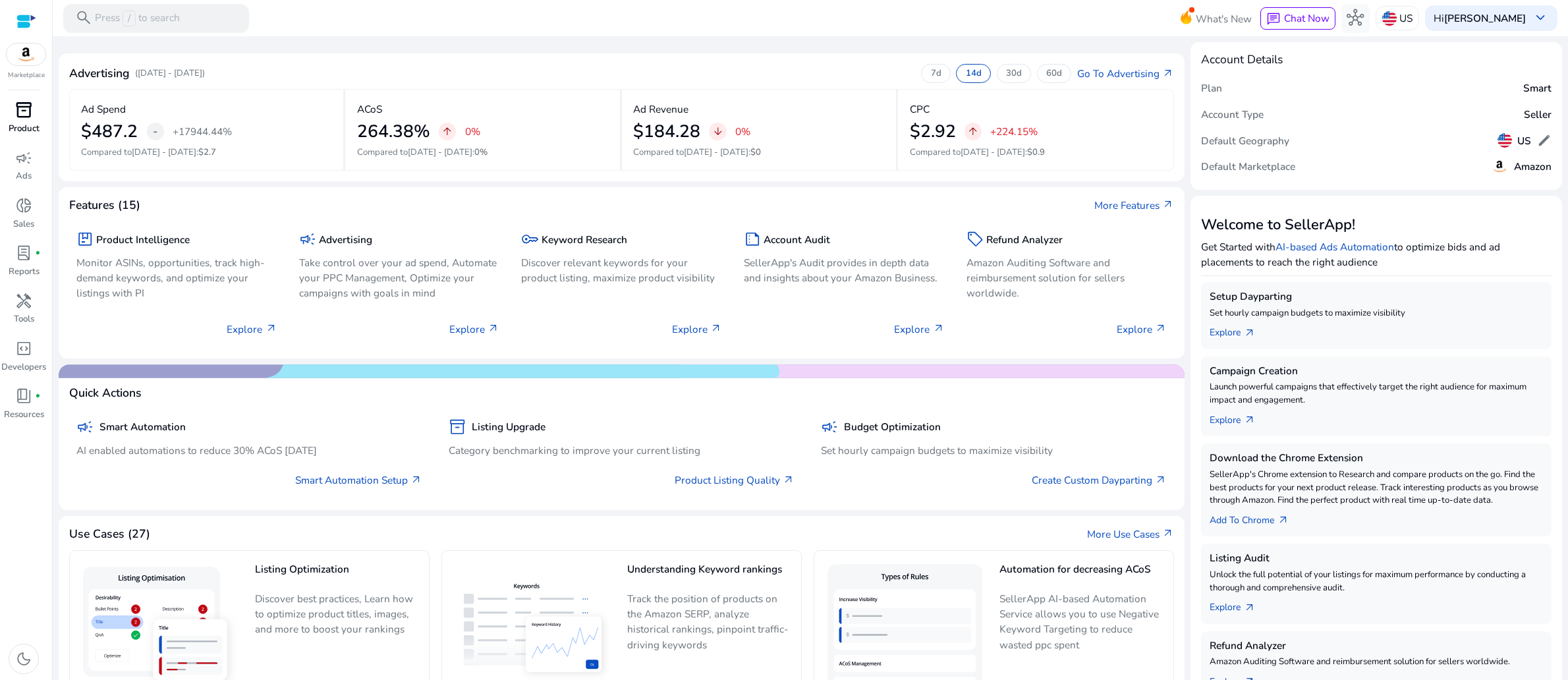
click at [15, 119] on span "inventory_2" at bounding box center [23, 110] width 17 height 17
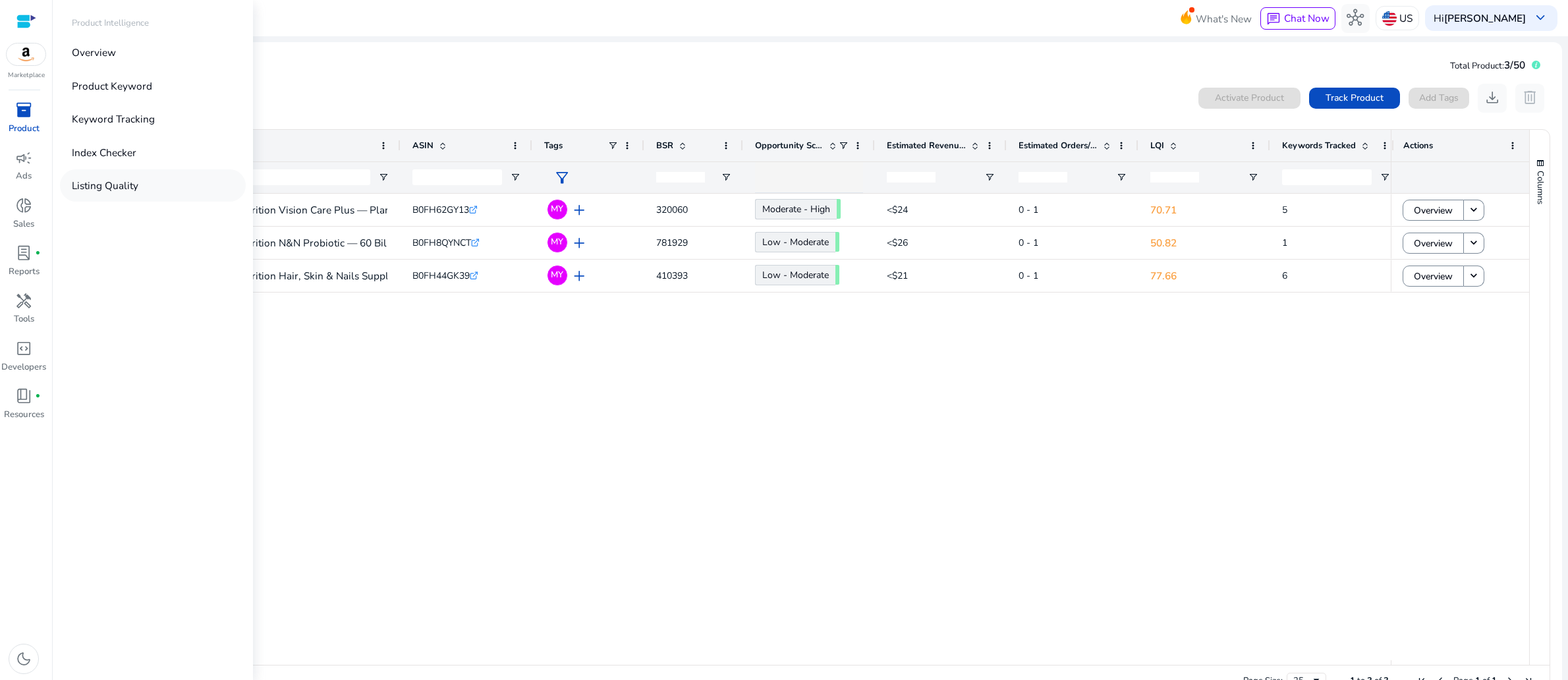
click at [133, 193] on p "Listing Quality" at bounding box center [105, 185] width 66 height 15
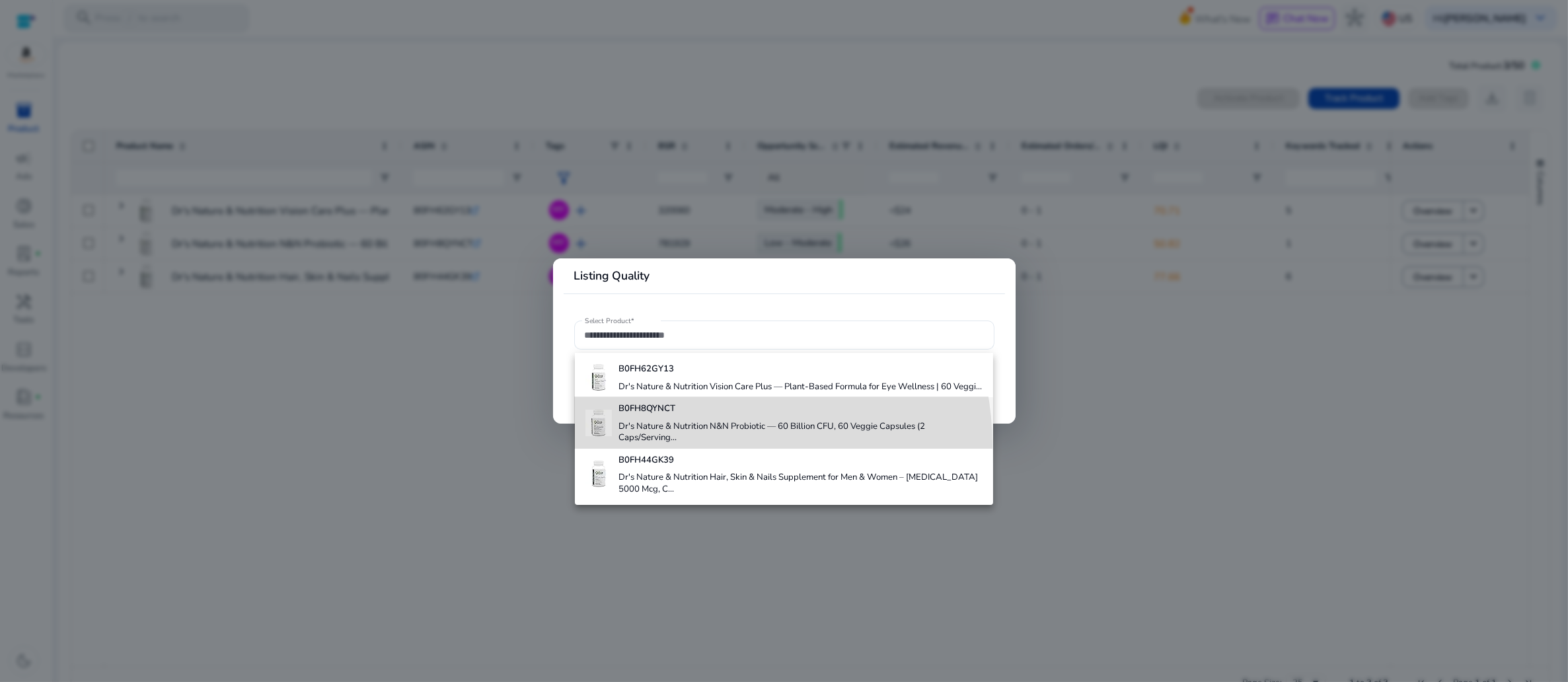
click at [693, 444] on h4 "Dr's Nature & Nutrition N&N Probiotic — 60 Billion CFU, 60 Veggie Capsules (2 C…" at bounding box center [800, 433] width 364 height 24
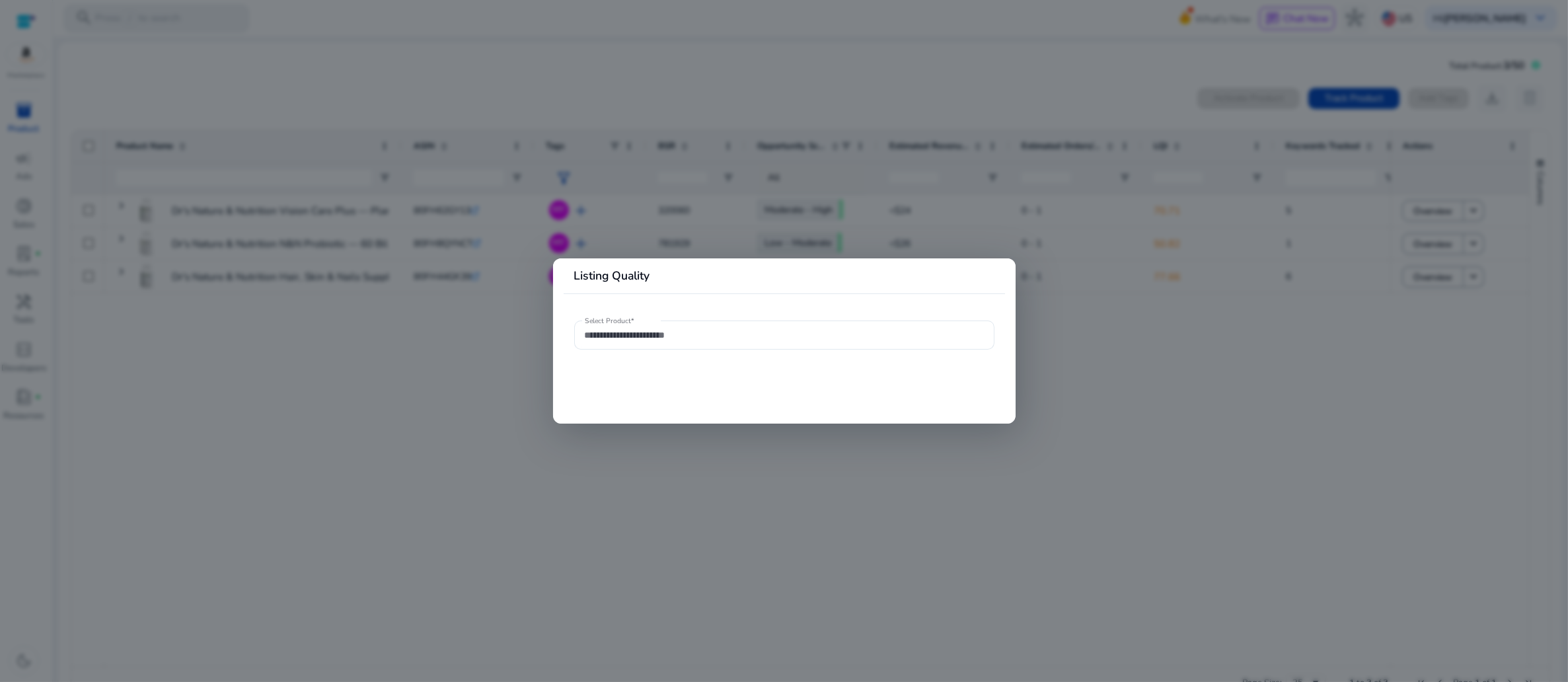
type input "**********"
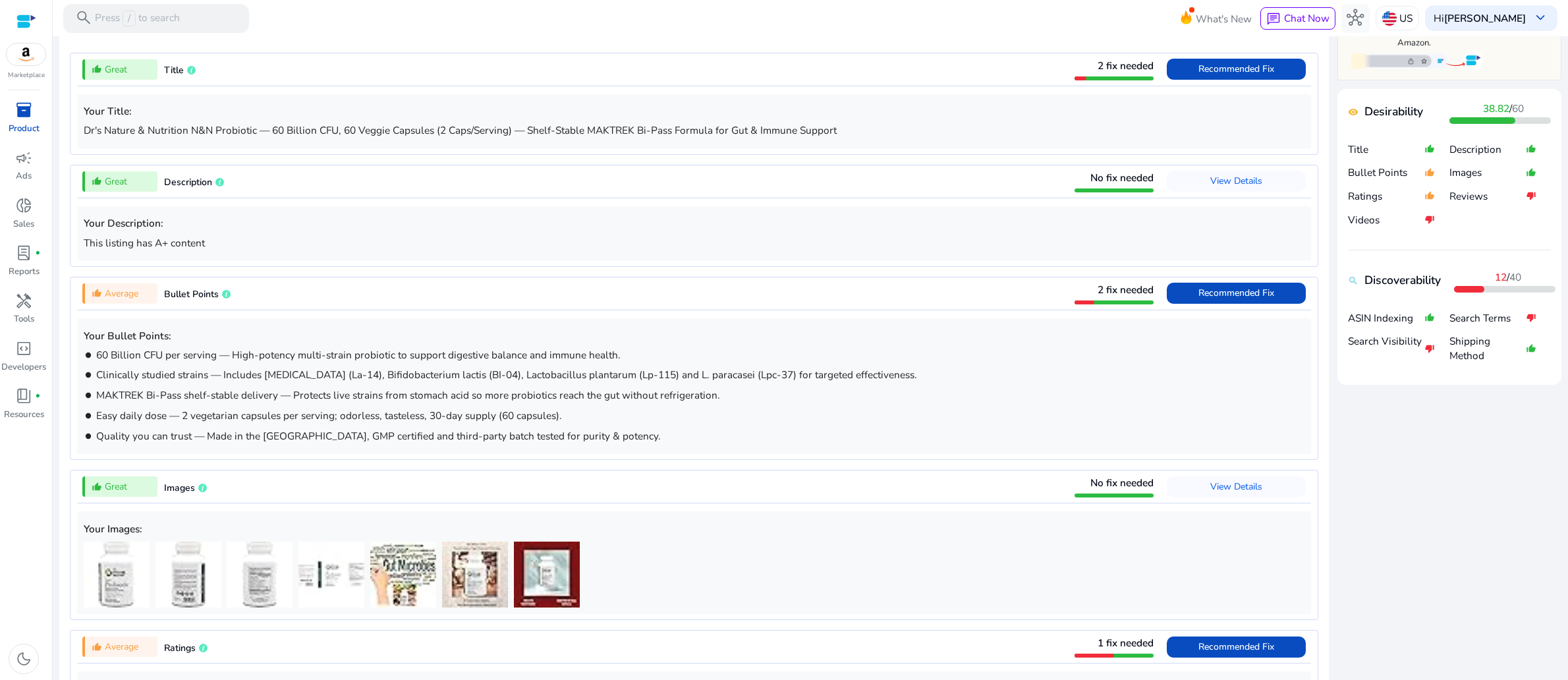
scroll to position [554, 0]
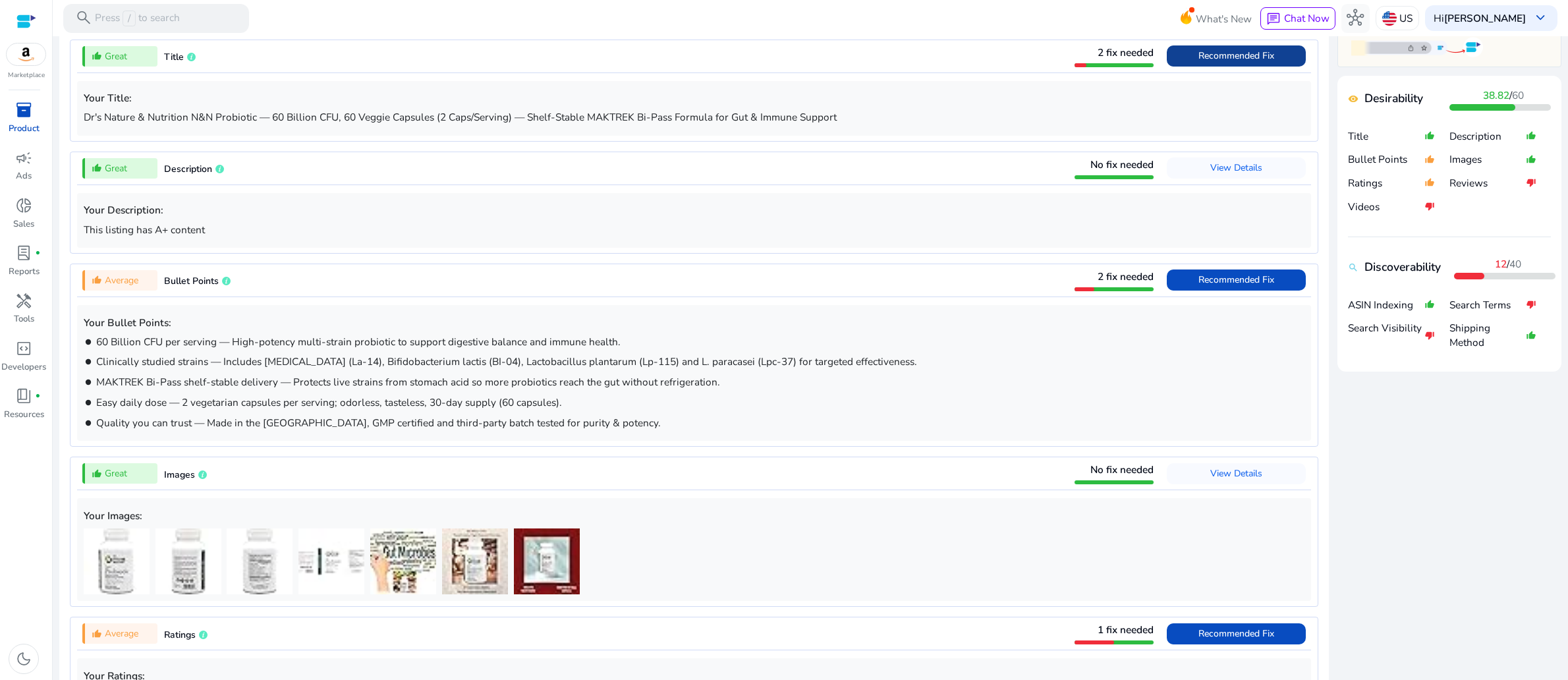
click at [1199, 62] on span "Recommended Fix" at bounding box center [1236, 55] width 75 height 13
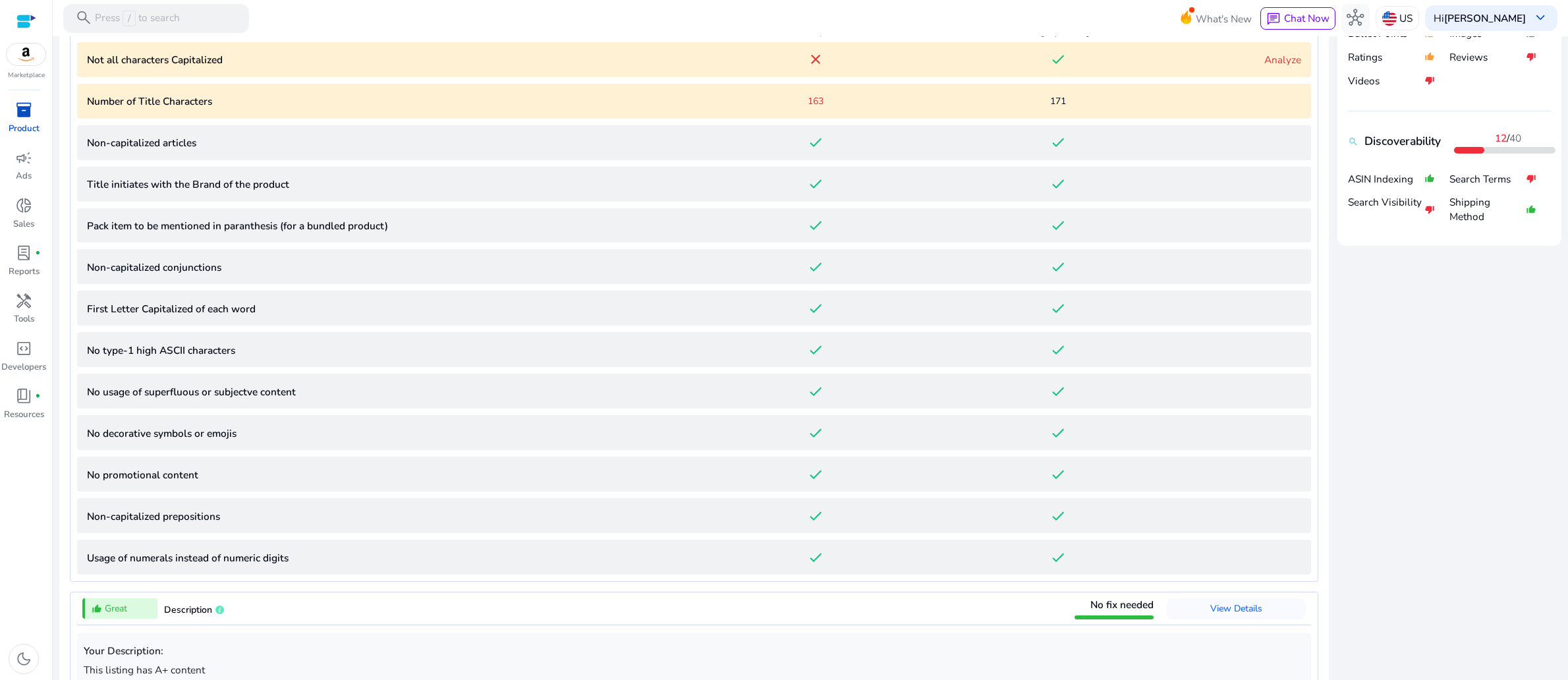
scroll to position [0, 0]
click at [1265, 66] on link "Analyze" at bounding box center [1283, 59] width 37 height 14
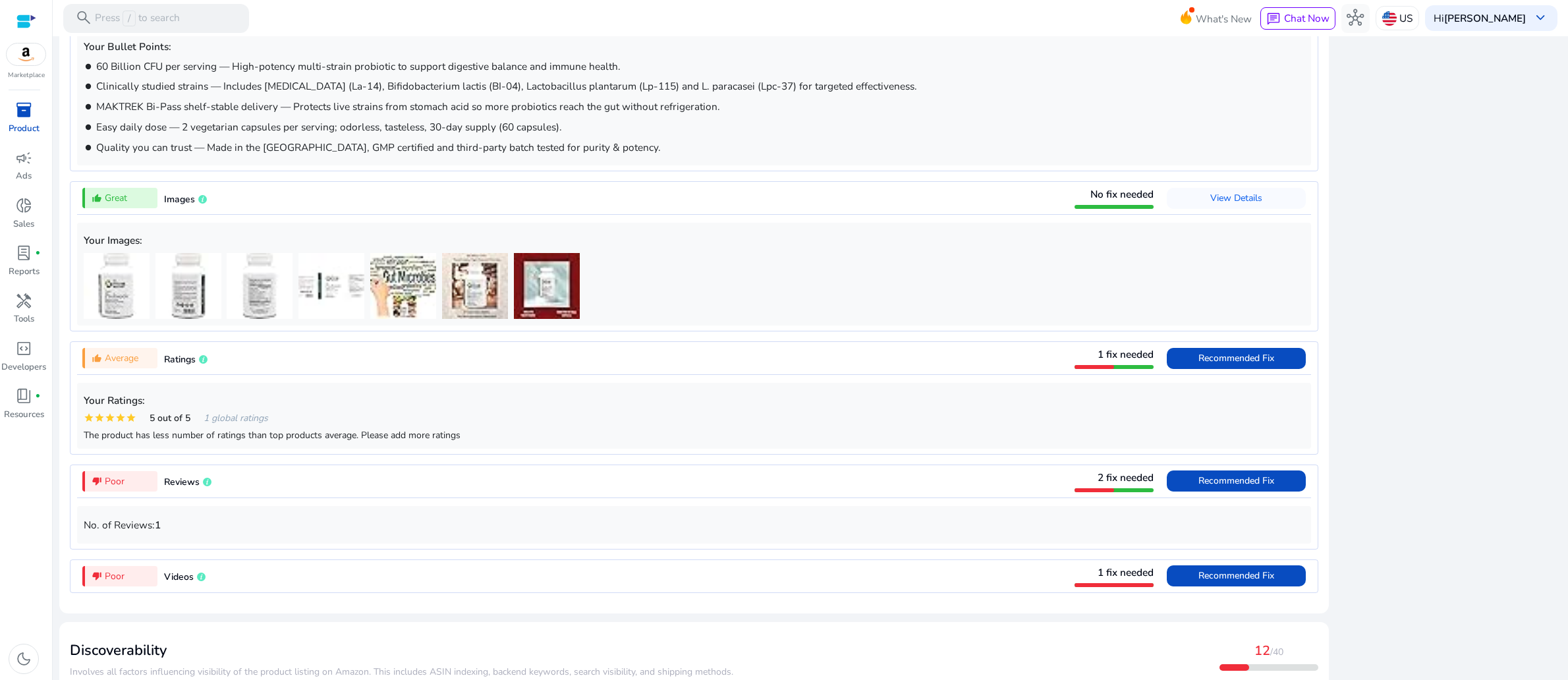
scroll to position [1610, 0]
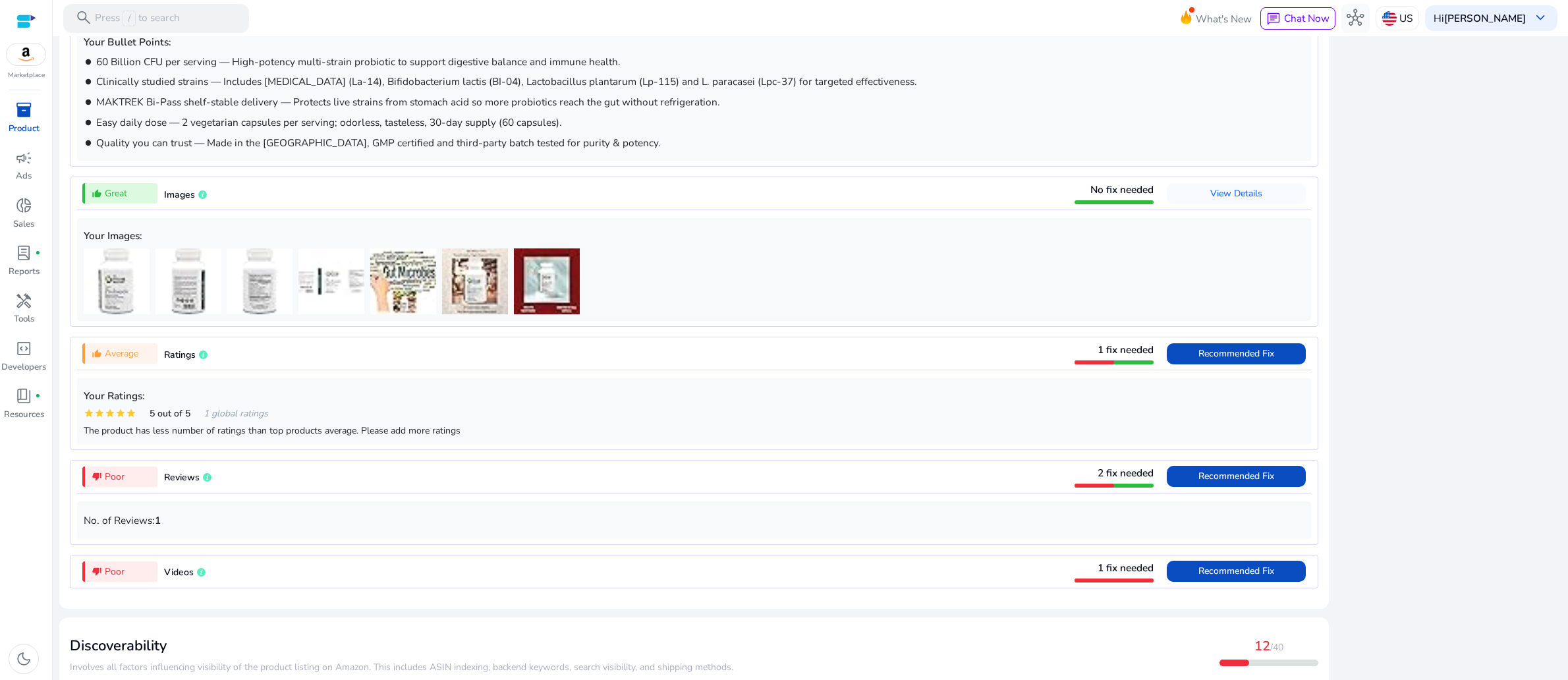
click at [1199, 6] on span "Recommended Fix" at bounding box center [1236, -1] width 75 height 13
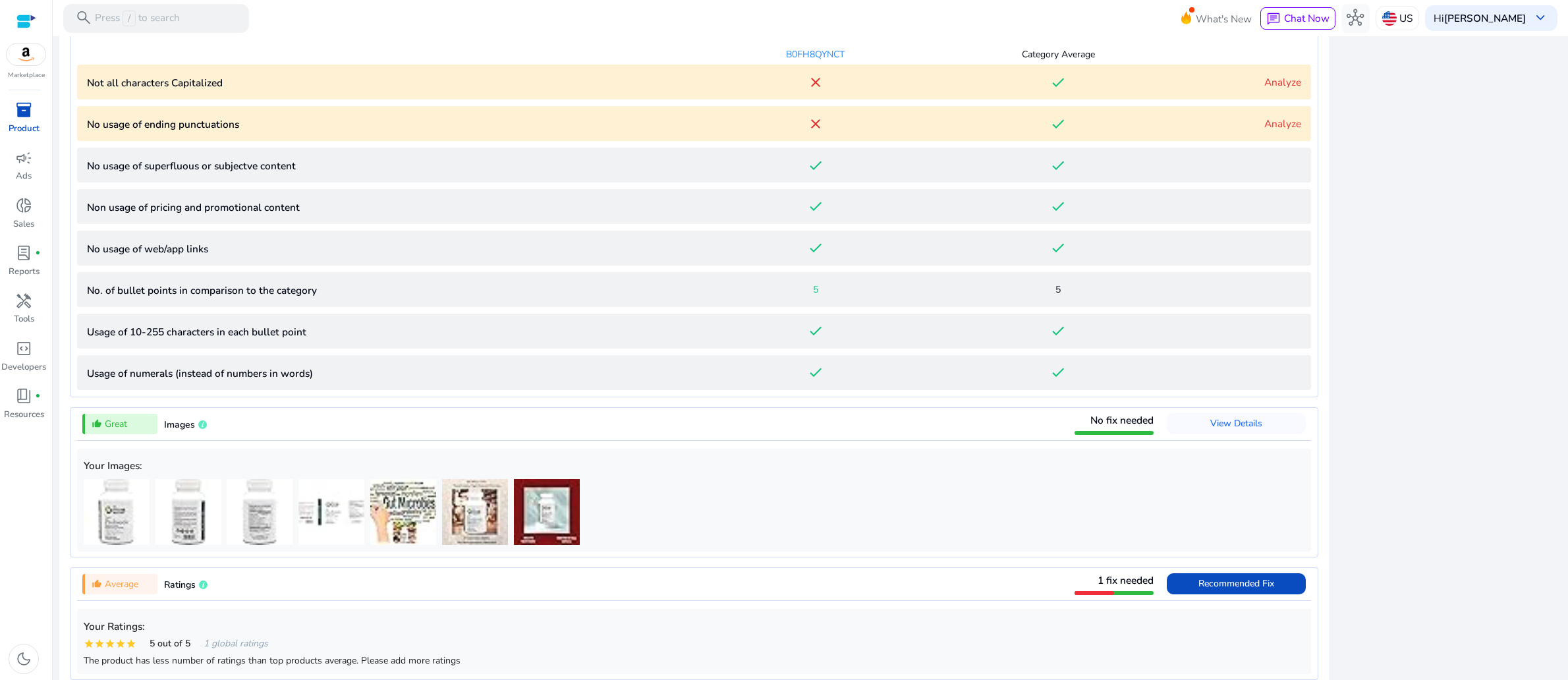
scroll to position [959, 0]
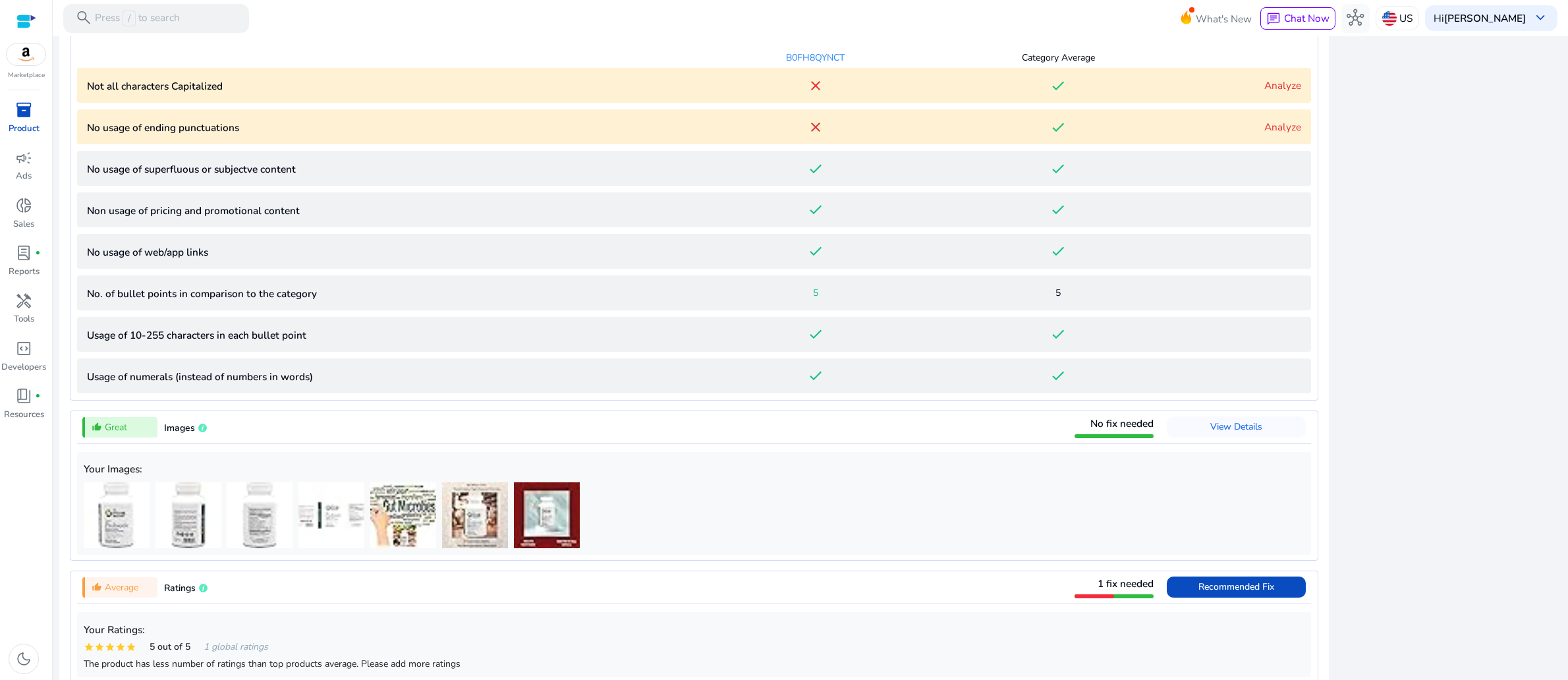
click at [1265, 92] on link "Analyze" at bounding box center [1283, 85] width 37 height 14
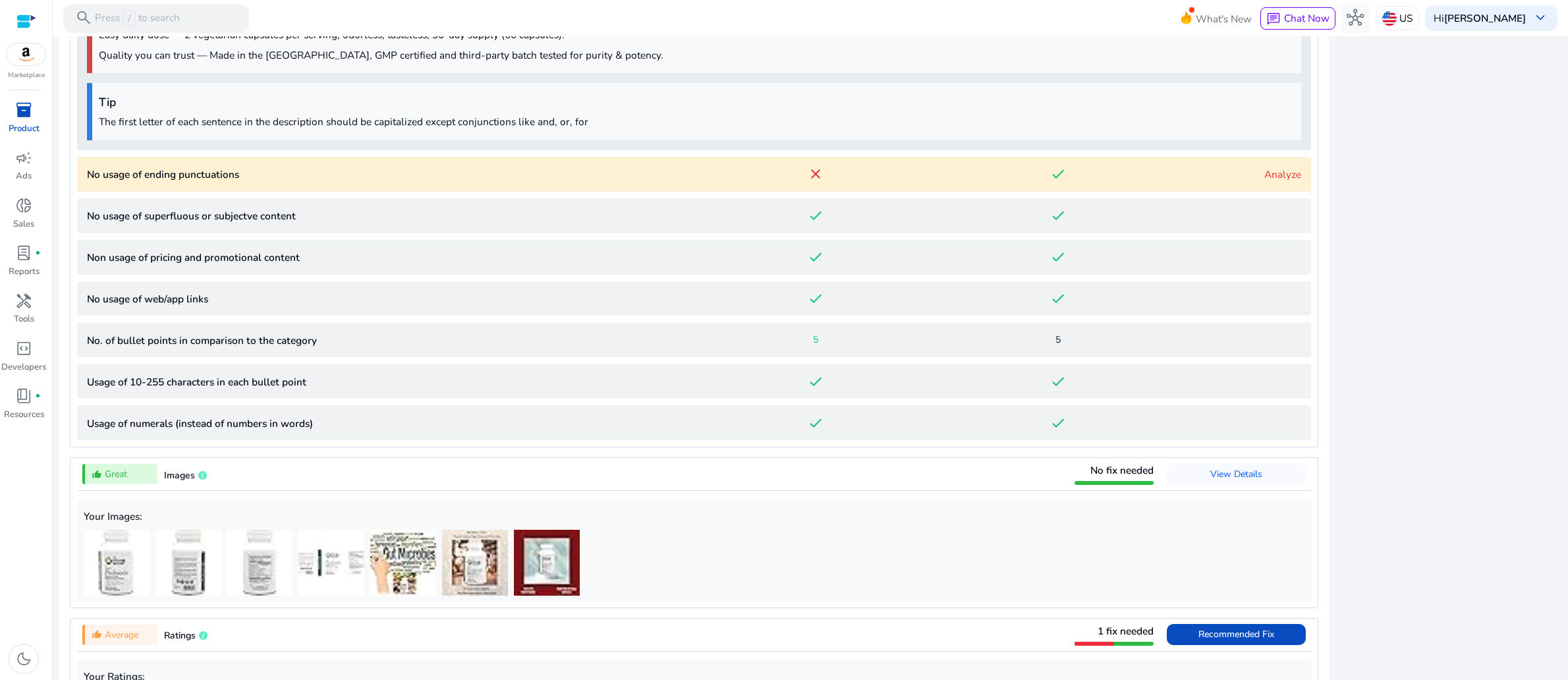
scroll to position [1259, 0]
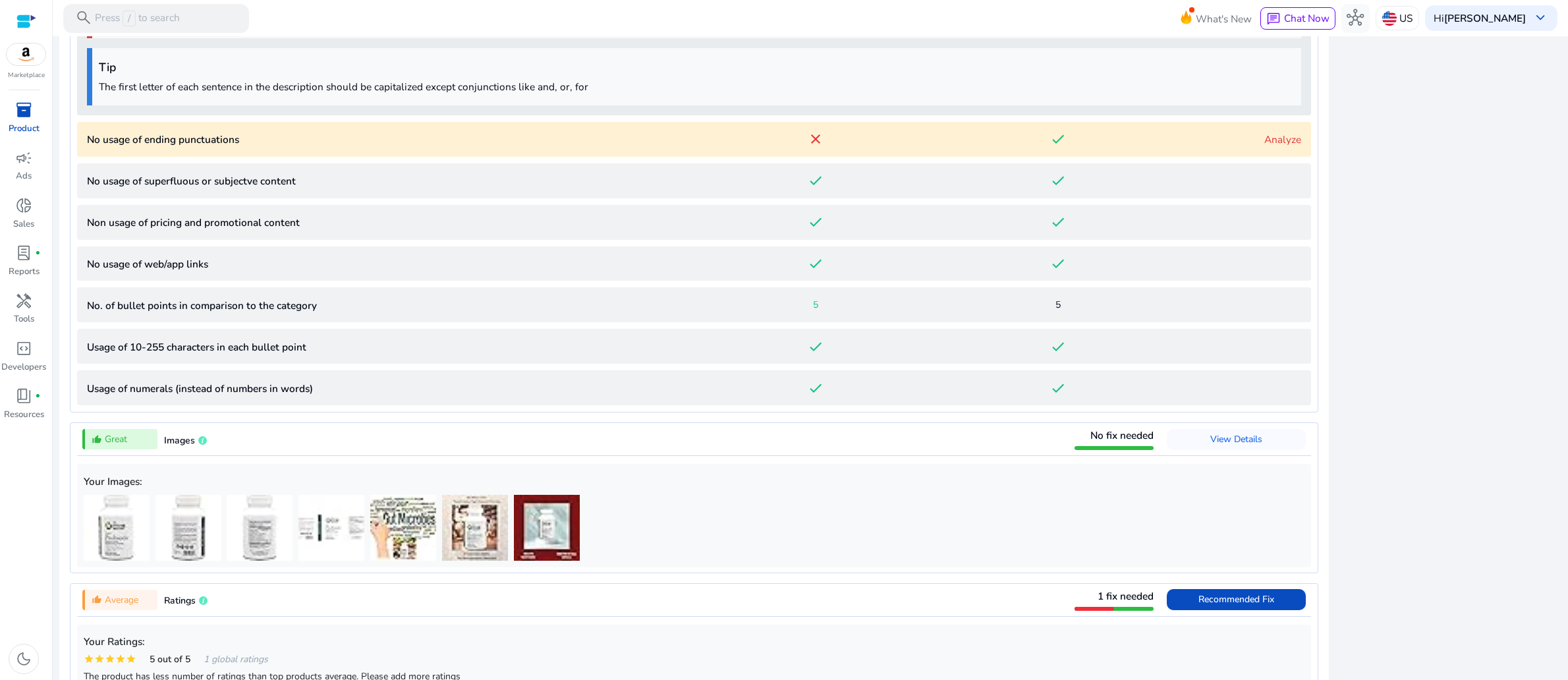
click at [1270, 147] on link "Analyze" at bounding box center [1283, 139] width 37 height 14
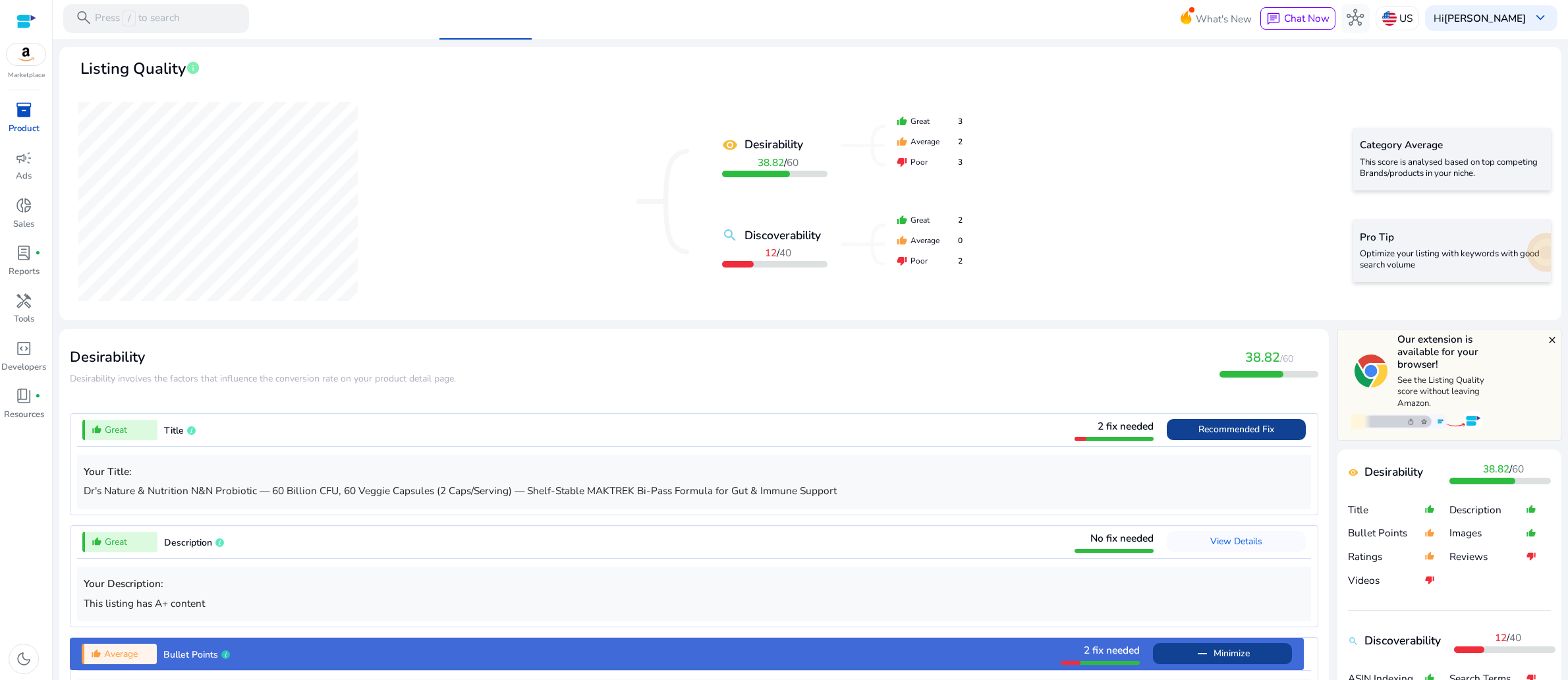
scroll to position [0, 0]
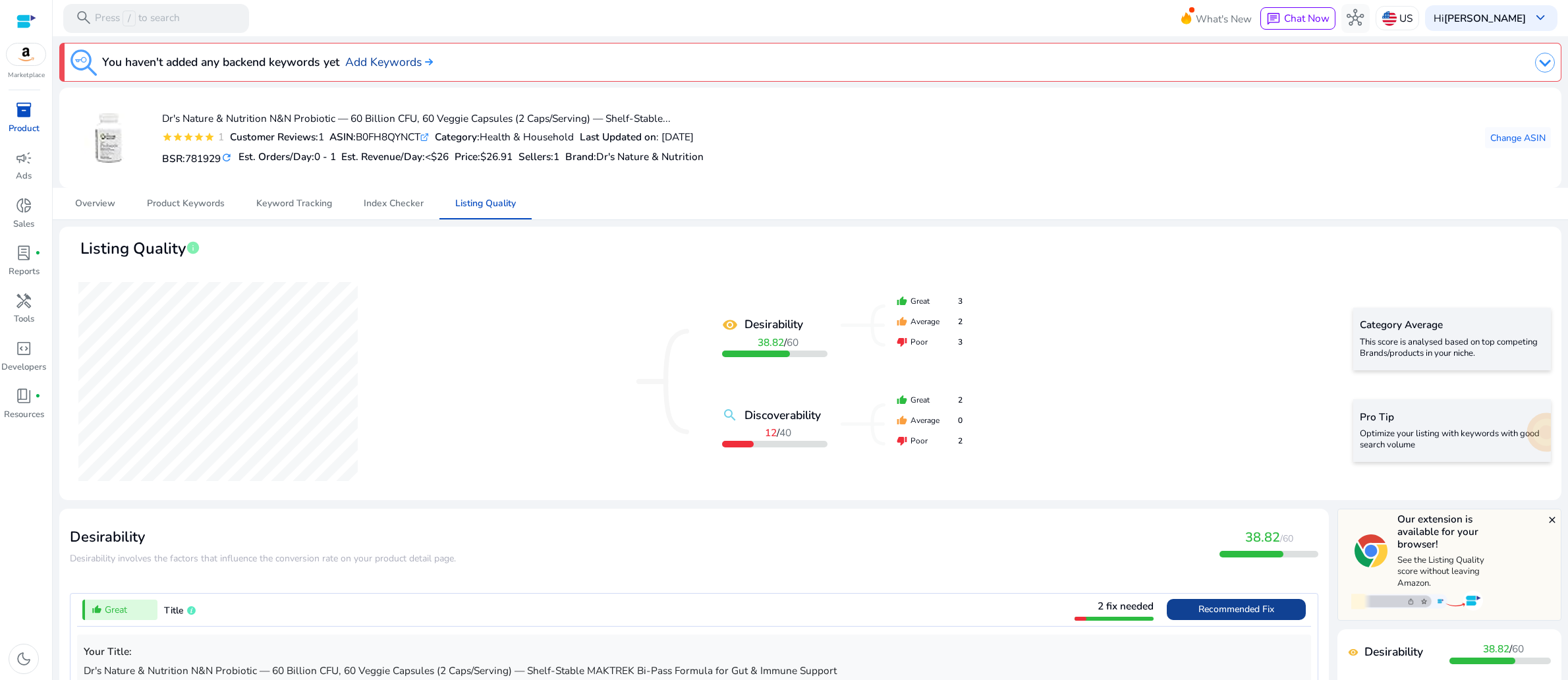
click at [433, 66] on img at bounding box center [426, 61] width 11 height 8
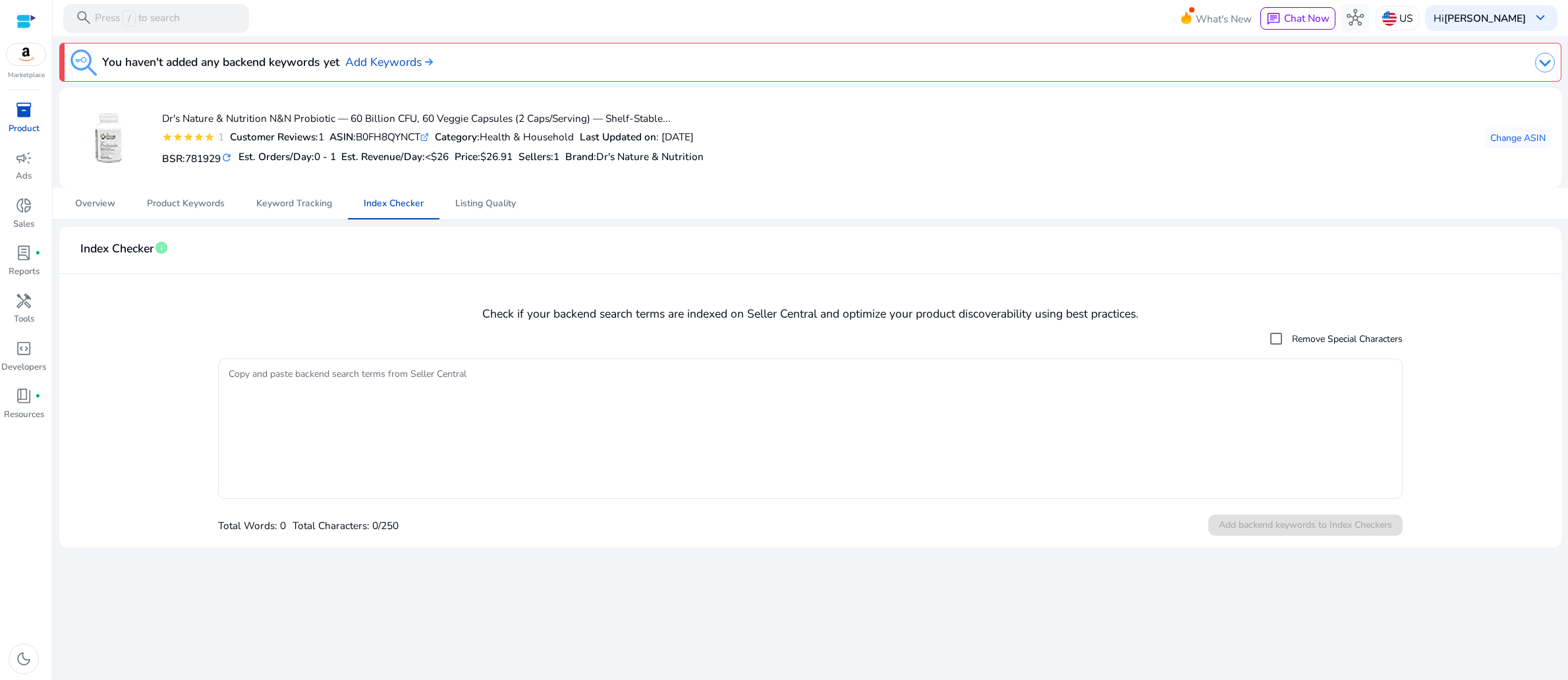
click at [1326, 346] on label "Remove Special Characters" at bounding box center [1345, 338] width 113 height 14
click at [392, 209] on span "Index Checker" at bounding box center [394, 203] width 60 height 9
click at [282, 209] on span "Keyword Tracking" at bounding box center [294, 203] width 75 height 9
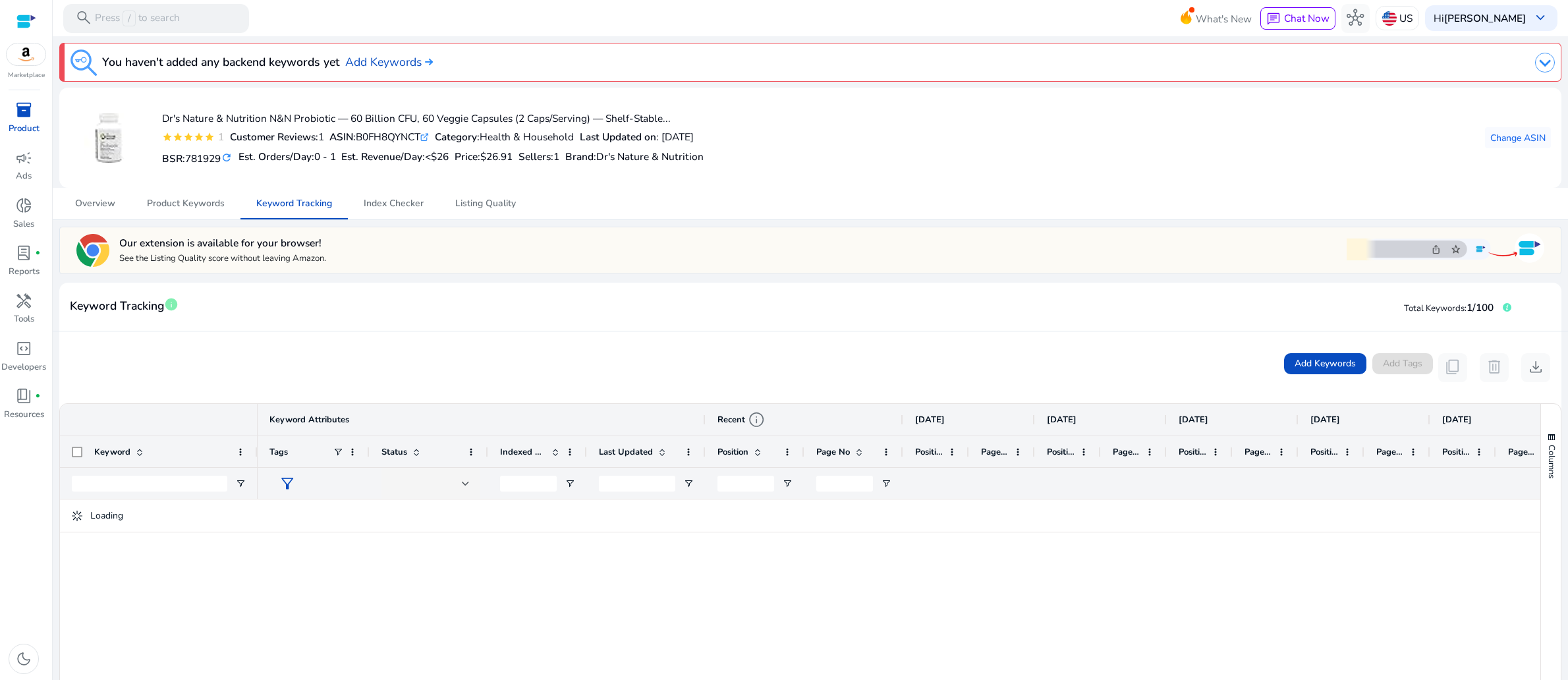
scroll to position [131, 0]
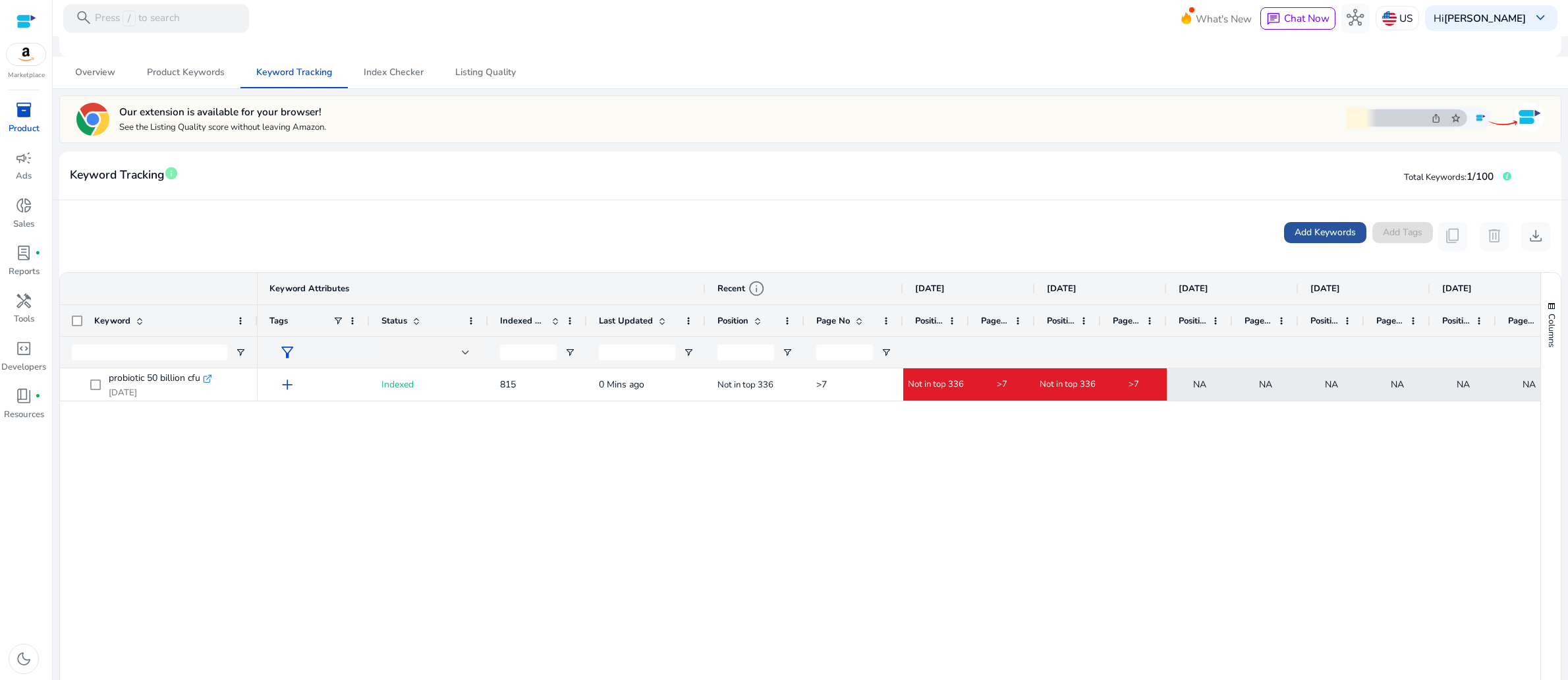
click at [1295, 240] on span "Add Keywords" at bounding box center [1325, 232] width 61 height 14
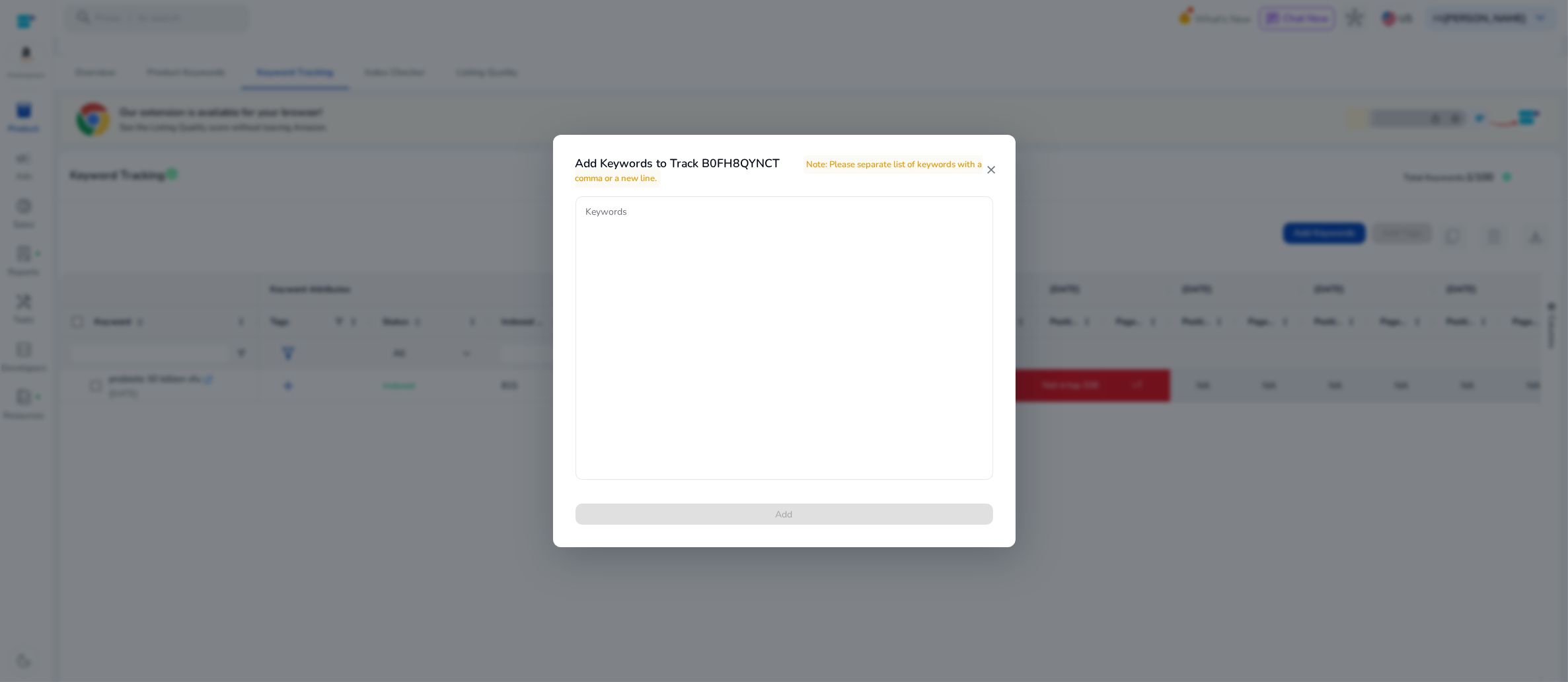
click at [986, 172] on mat-icon "close" at bounding box center [991, 170] width 11 height 13
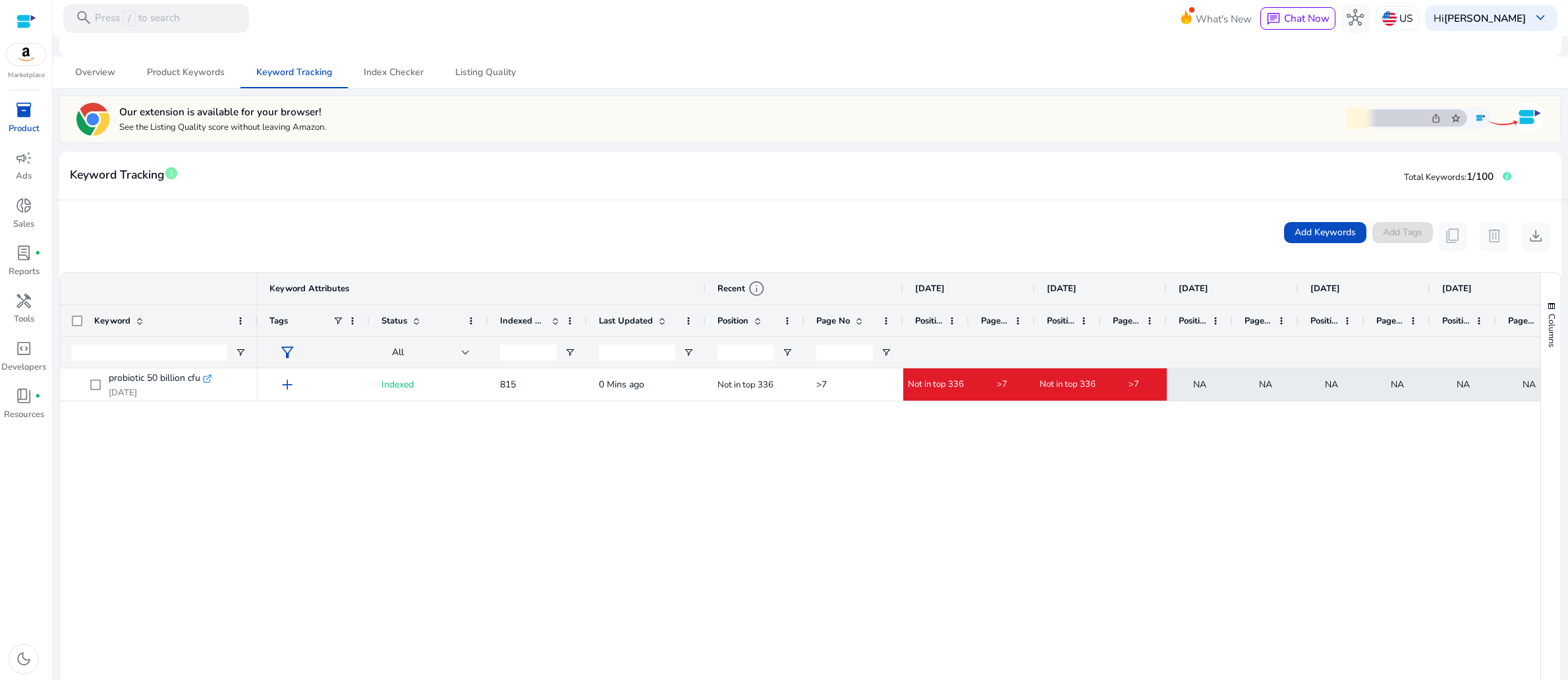
click at [674, 200] on mat-card-header "Keyword Tracking info Total Keywords: 1/100" at bounding box center [811, 182] width 1503 height 37
click at [203, 77] on span "Product Keywords" at bounding box center [185, 72] width 78 height 9
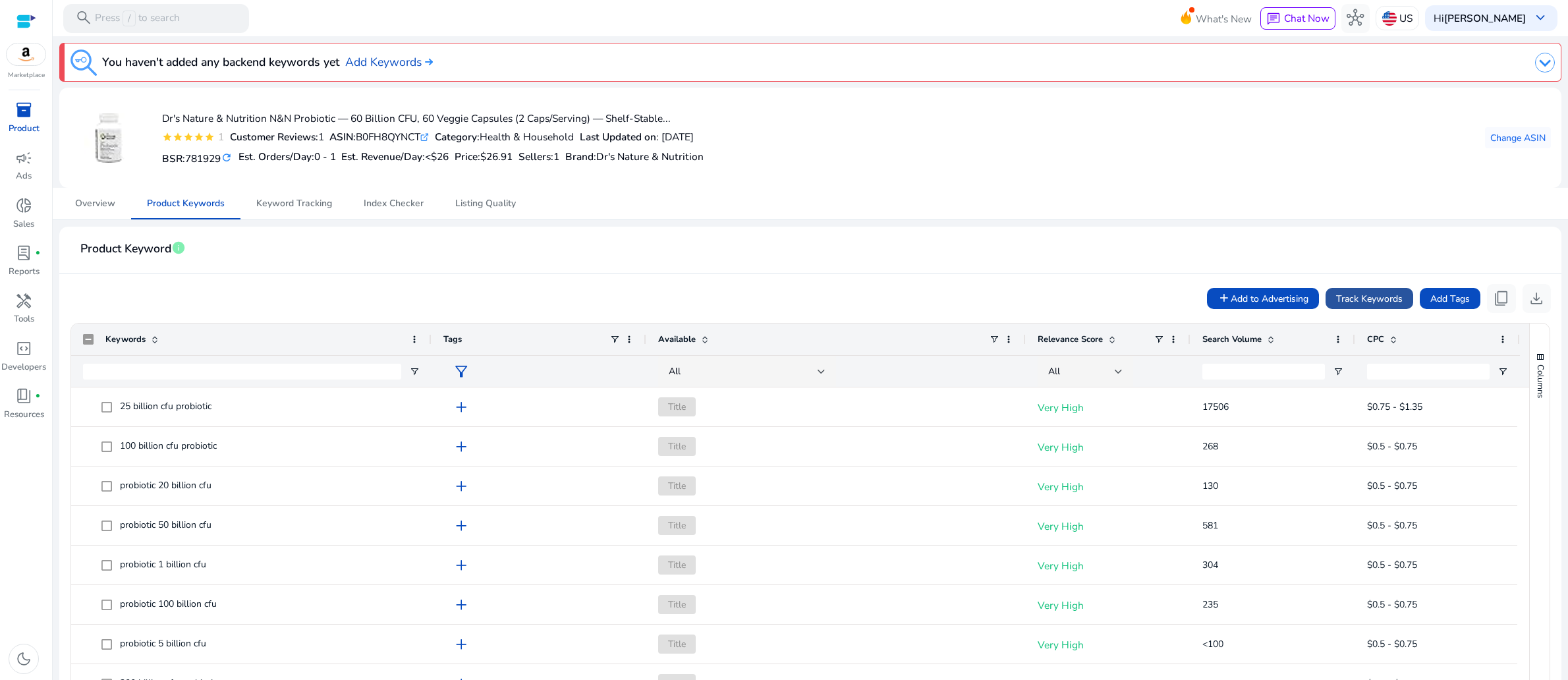
click at [1338, 306] on span "Track Keywords" at bounding box center [1369, 298] width 66 height 14
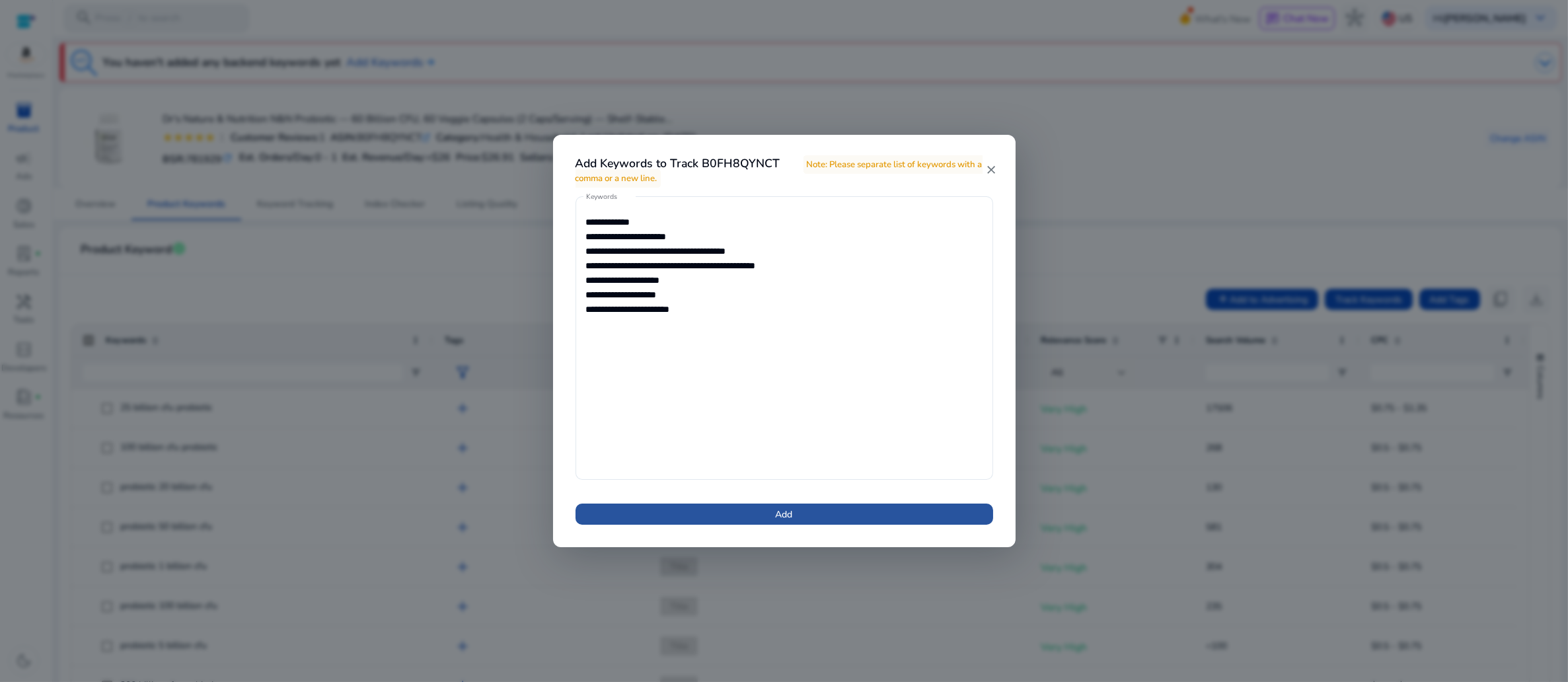
click at [788, 522] on span "Add" at bounding box center [784, 514] width 17 height 14
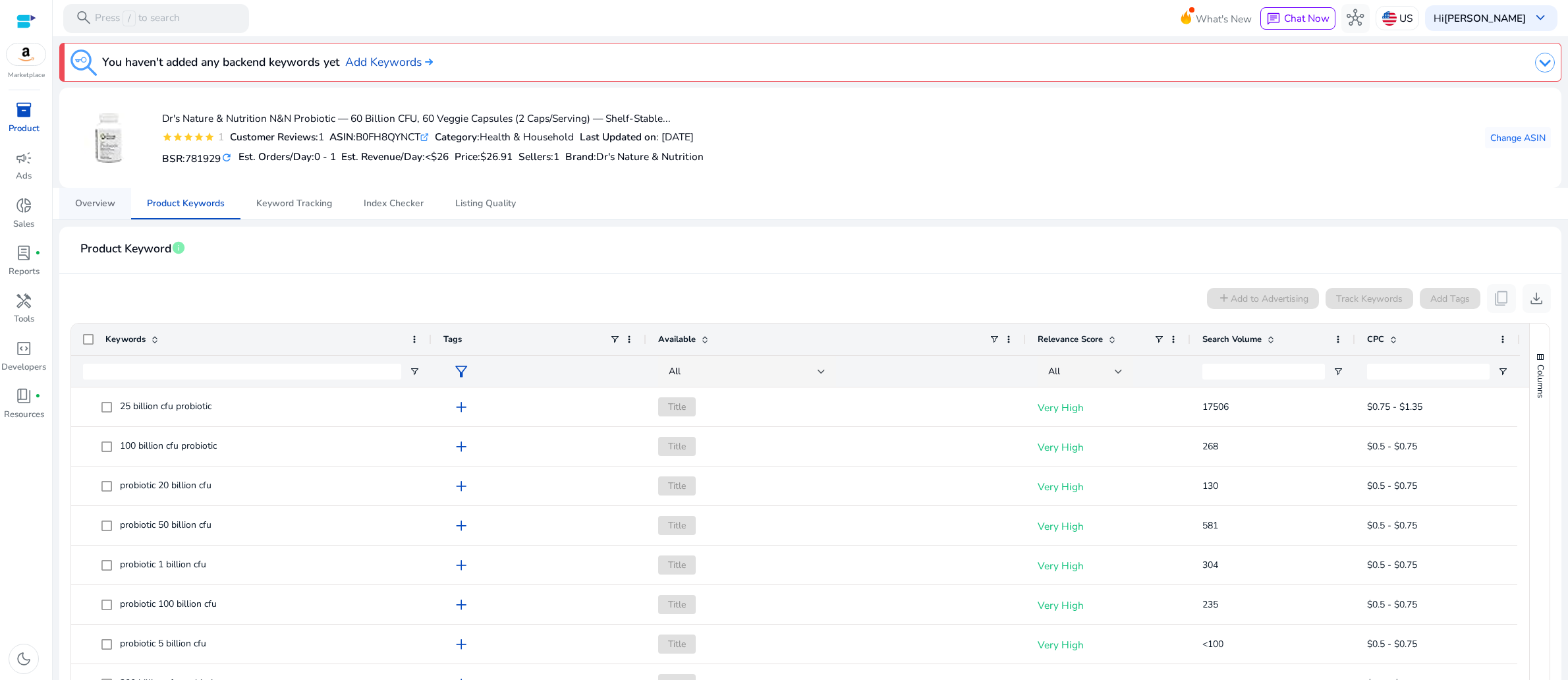
click at [92, 209] on span "Overview" at bounding box center [95, 203] width 40 height 9
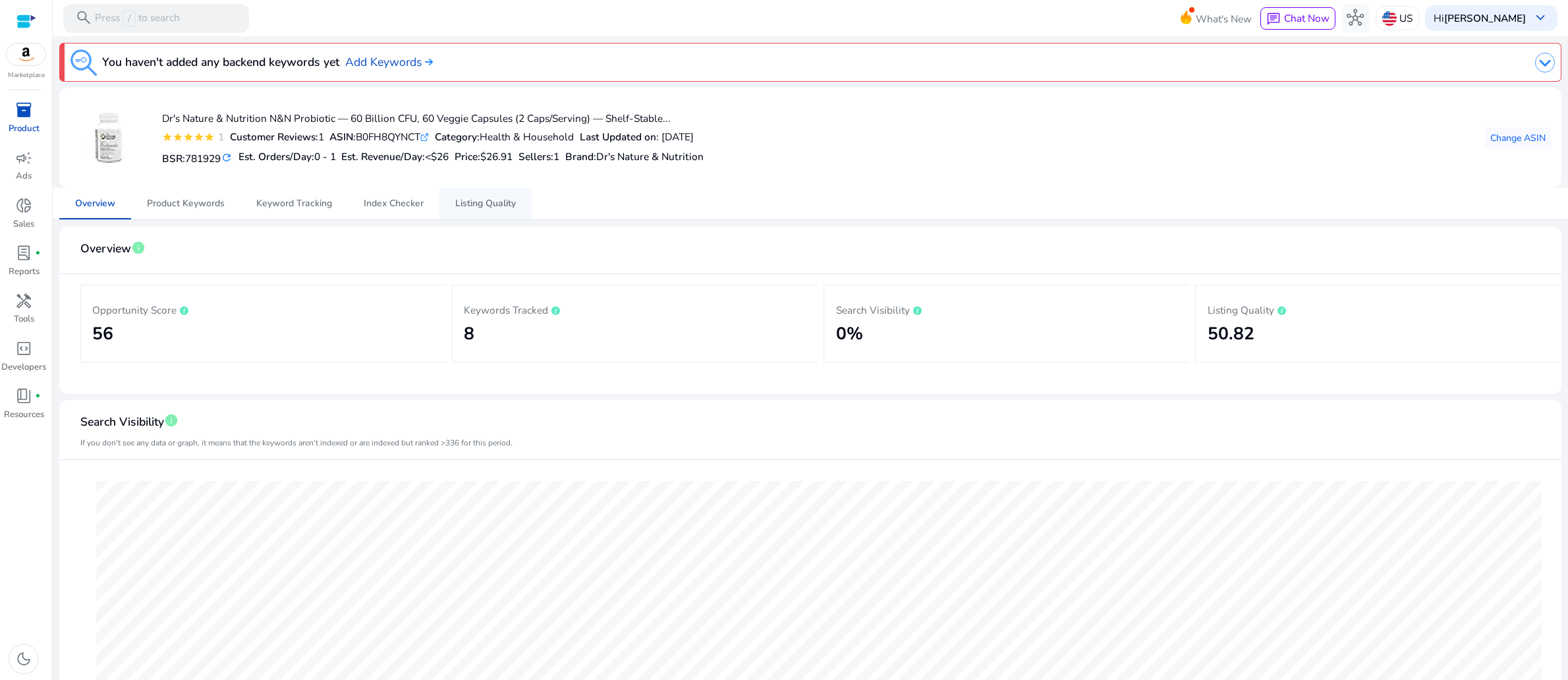
click at [488, 209] on span "Listing Quality" at bounding box center [486, 203] width 60 height 9
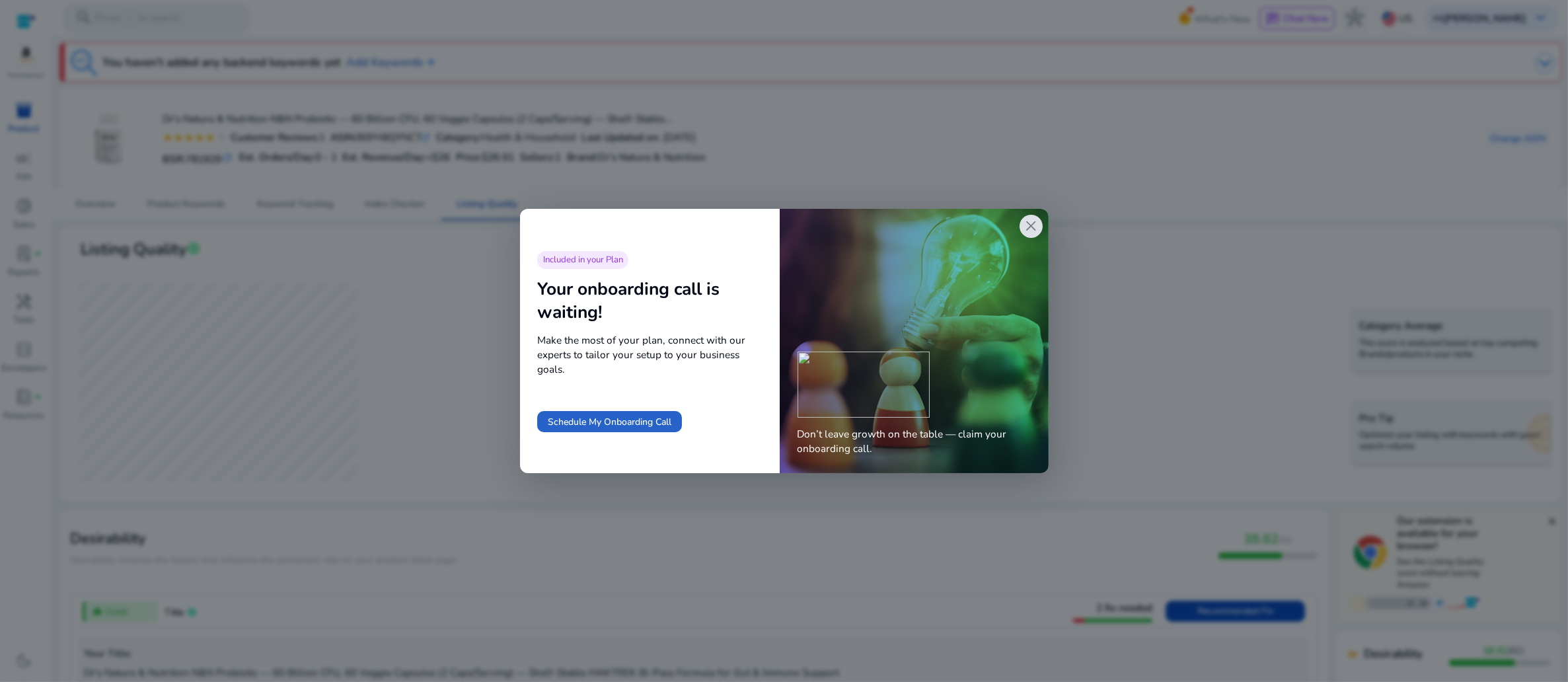
click at [1022, 234] on span "close" at bounding box center [1030, 226] width 17 height 17
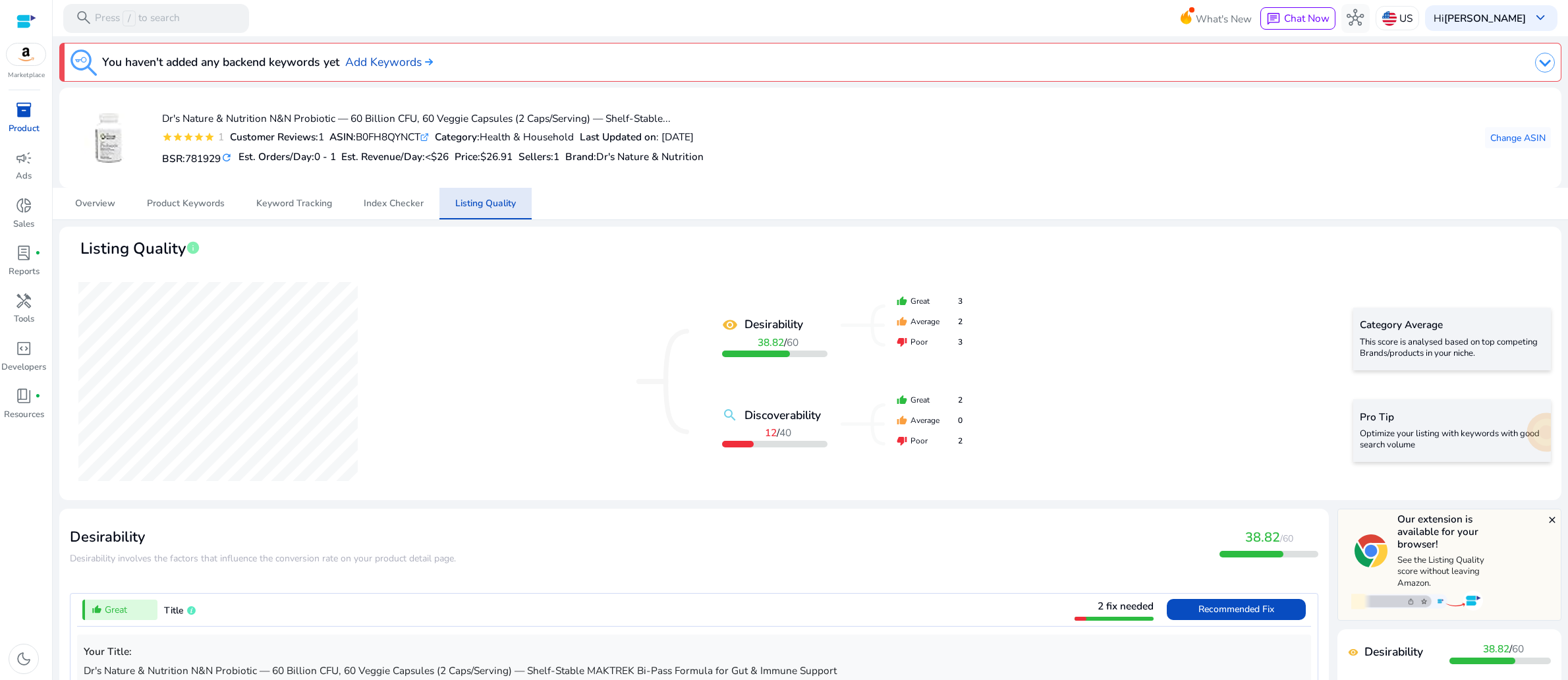
click at [1132, 188] on mat-card "Dr's Nature & Nutrition N&N Probiotic — 60 Billion CFU, 60 Veggie Capsules (2 C…" at bounding box center [811, 138] width 1503 height 100
